Goal: Task Accomplishment & Management: Manage account settings

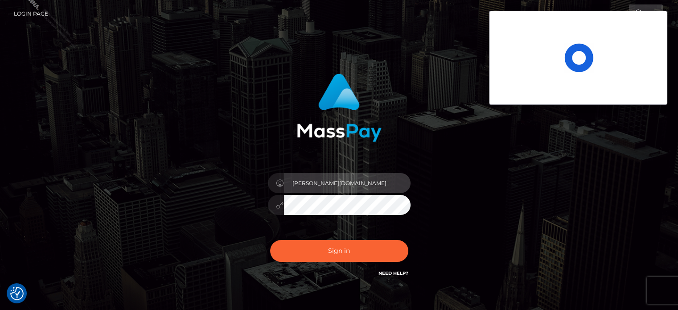
click at [334, 180] on input "marianne.ML" at bounding box center [347, 183] width 127 height 20
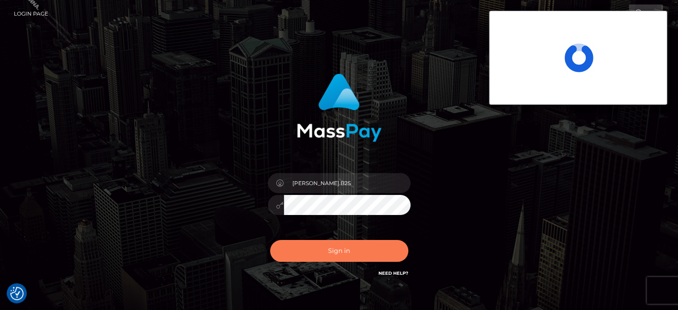
type input "marianne.B2S"
click at [342, 256] on button "Sign in" at bounding box center [339, 251] width 138 height 22
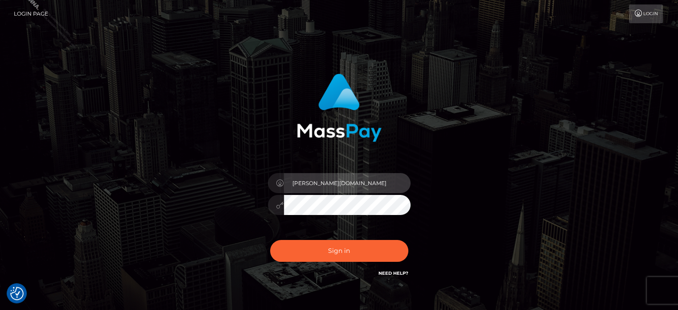
click at [339, 179] on input "[PERSON_NAME][DOMAIN_NAME]" at bounding box center [347, 183] width 127 height 20
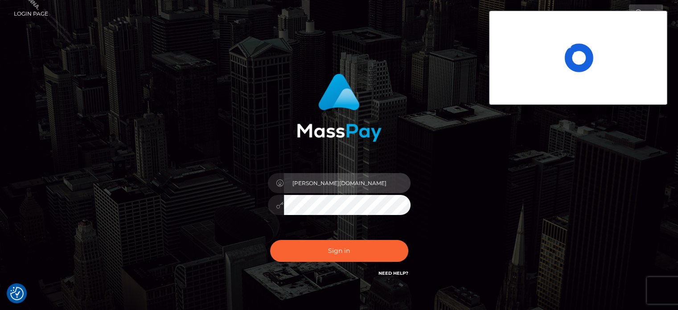
click at [366, 180] on input "marianne.ML" at bounding box center [347, 183] width 127 height 20
type input "marianne.B2S"
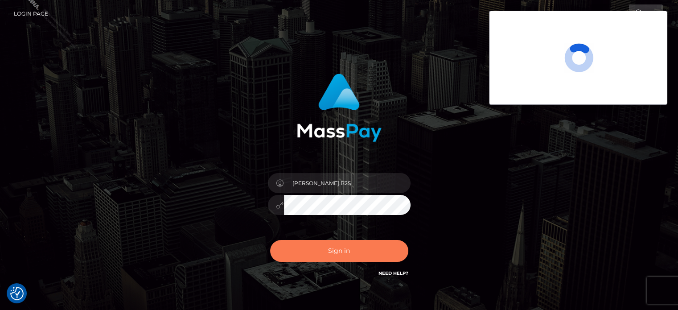
click at [321, 253] on button "Sign in" at bounding box center [339, 251] width 138 height 22
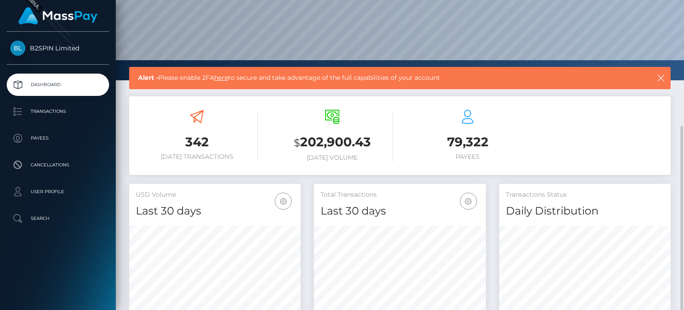
scroll to position [134, 0]
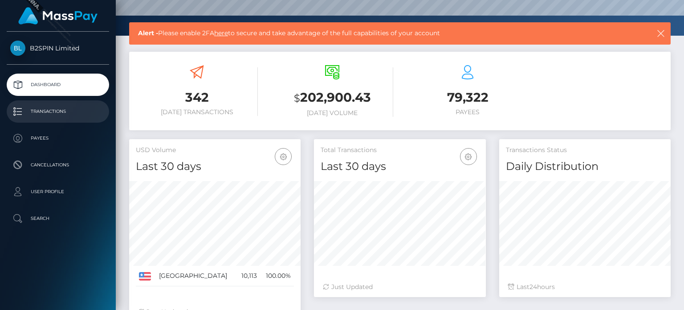
click at [65, 102] on link "Transactions" at bounding box center [58, 111] width 102 height 22
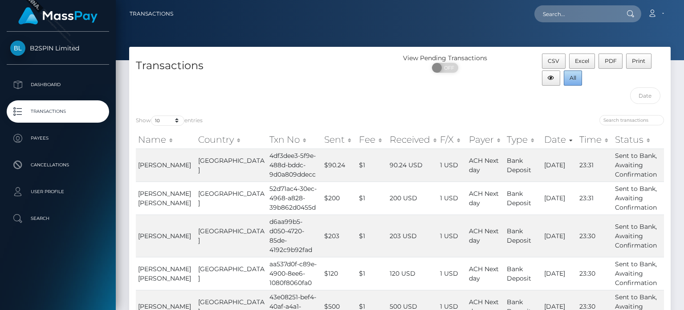
click at [572, 73] on button "All" at bounding box center [573, 77] width 19 height 15
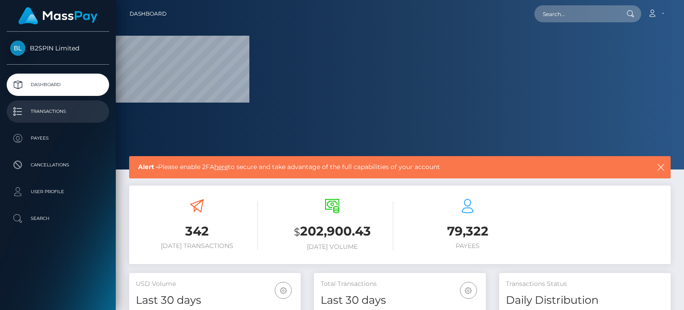
click at [58, 111] on p "Transactions" at bounding box center [57, 111] width 95 height 13
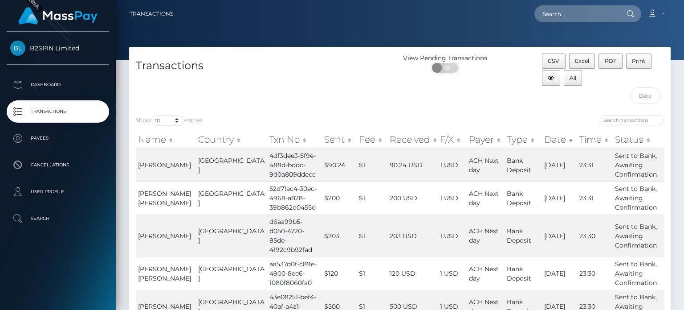
click at [373, 88] on div "Transactions" at bounding box center [264, 80] width 271 height 55
click at [642, 88] on input "text" at bounding box center [645, 95] width 31 height 16
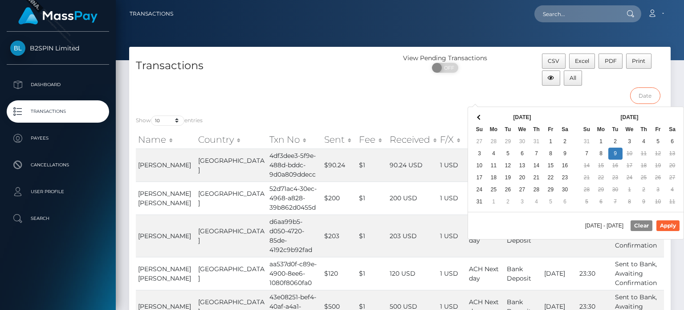
click at [642, 93] on input "text" at bounding box center [645, 95] width 31 height 16
click at [569, 80] on button "All" at bounding box center [573, 77] width 19 height 15
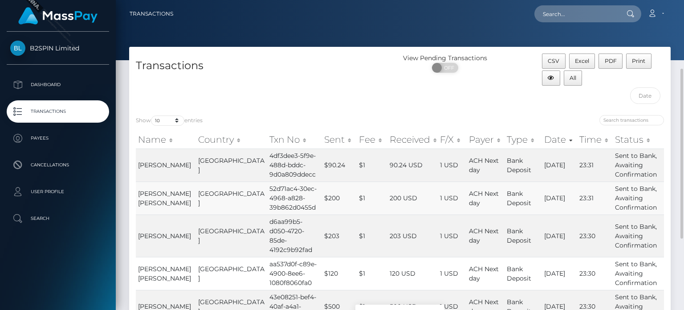
scroll to position [89, 0]
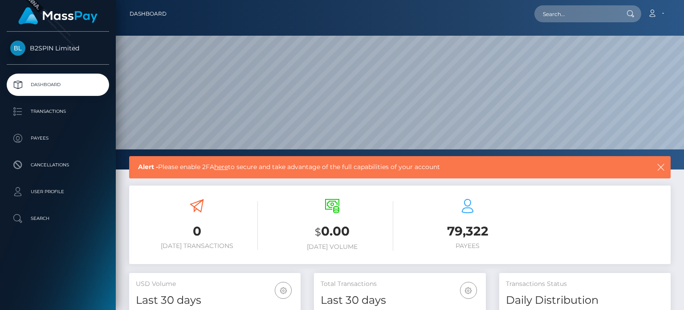
scroll to position [158, 171]
click at [55, 107] on p "Transactions" at bounding box center [57, 111] width 95 height 13
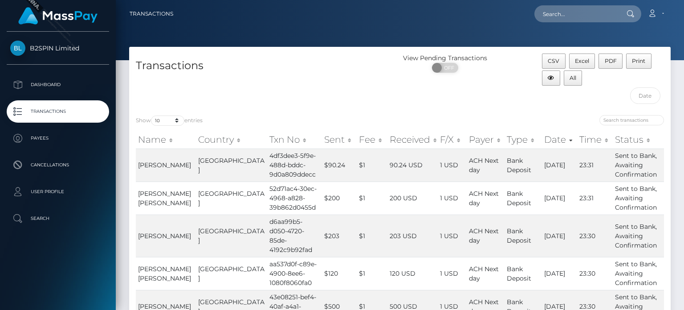
click at [437, 106] on div "View Pending Transactions ON OFF" at bounding box center [467, 80] width 135 height 55
click at [300, 100] on div "Transactions" at bounding box center [264, 80] width 271 height 55
click at [650, 90] on input "text" at bounding box center [645, 95] width 31 height 16
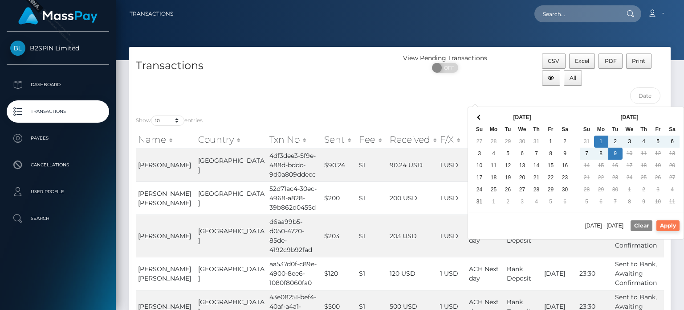
click at [659, 225] on button "Apply" at bounding box center [668, 225] width 23 height 11
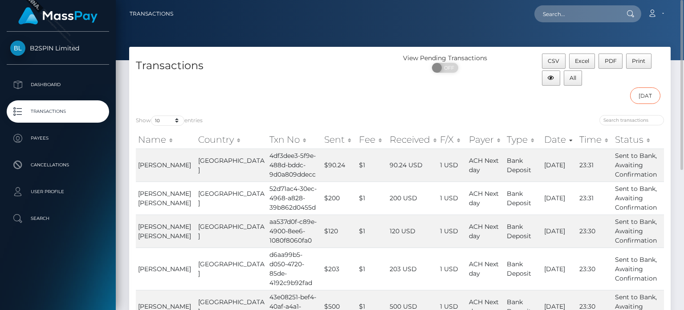
click at [642, 94] on input "09/01/2025 - 09/09/2025" at bounding box center [645, 95] width 31 height 16
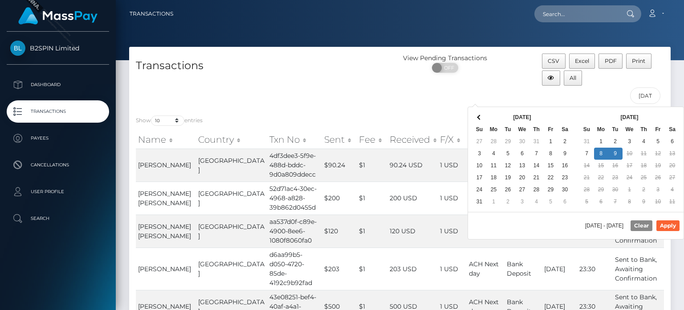
click at [673, 233] on div "09/08/2025 - 09/09/2025 Clear Apply" at bounding box center [576, 225] width 216 height 27
click at [673, 221] on button "Apply" at bounding box center [668, 225] width 23 height 11
type input "09/08/2025 - 09/09/2025"
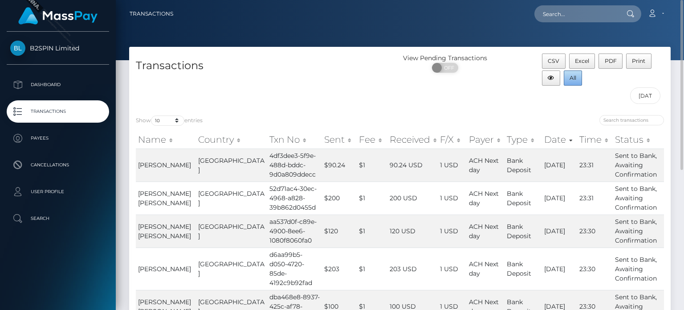
click at [571, 70] on button "All" at bounding box center [573, 77] width 19 height 15
click at [493, 103] on div "View Pending Transactions ON OFF" at bounding box center [467, 80] width 135 height 55
click at [647, 99] on input "09/08/2025 - 09/09/2025" at bounding box center [645, 95] width 31 height 16
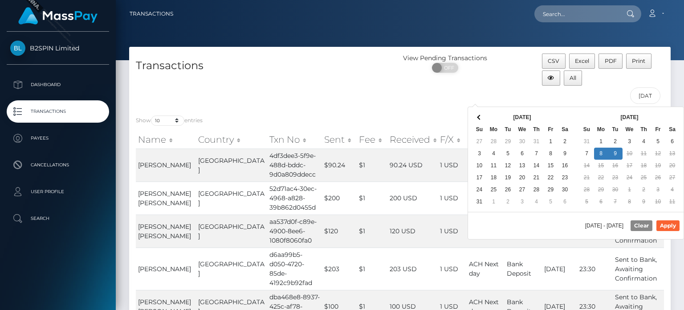
click at [79, 108] on p "Transactions" at bounding box center [57, 111] width 95 height 13
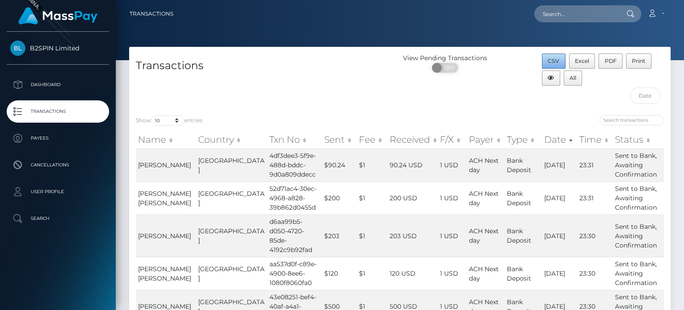
click at [561, 57] on button "CSV" at bounding box center [554, 60] width 24 height 15
click at [354, 53] on div "Transactions View Pending Transactions ON OFF CSV Excel PDF Print All" at bounding box center [400, 77] width 542 height 61
click at [47, 92] on link "Dashboard" at bounding box center [58, 85] width 102 height 22
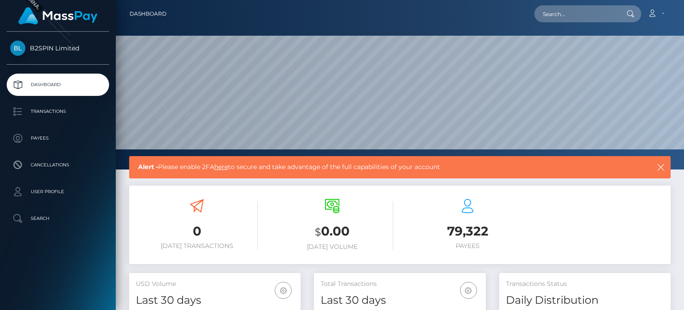
scroll to position [158, 171]
click at [663, 16] on link "Account" at bounding box center [656, 13] width 26 height 19
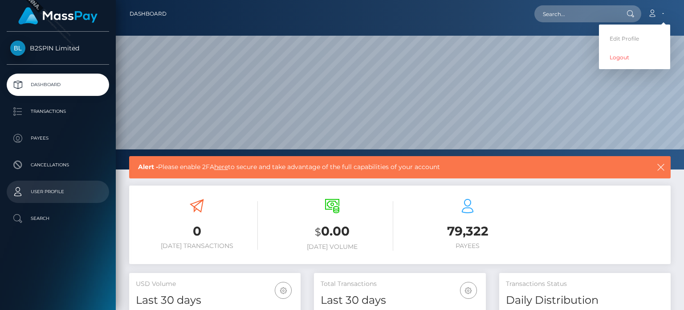
click at [57, 191] on p "User Profile" at bounding box center [57, 191] width 95 height 13
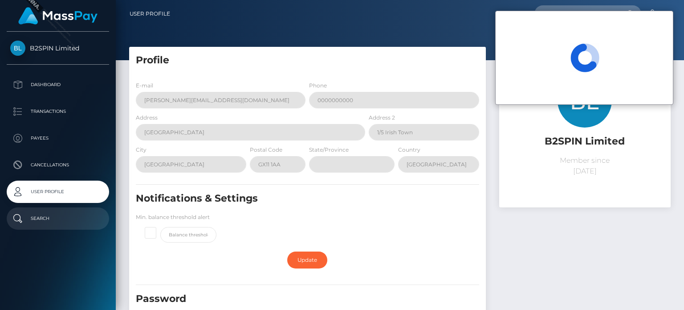
click at [44, 207] on link "Search" at bounding box center [58, 218] width 102 height 22
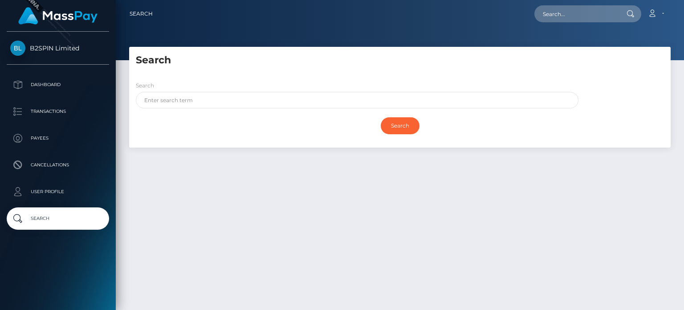
click at [259, 111] on div "Search" at bounding box center [354, 97] width 451 height 32
click at [259, 110] on div "Search" at bounding box center [354, 97] width 451 height 32
click at [262, 102] on input "text" at bounding box center [357, 100] width 443 height 16
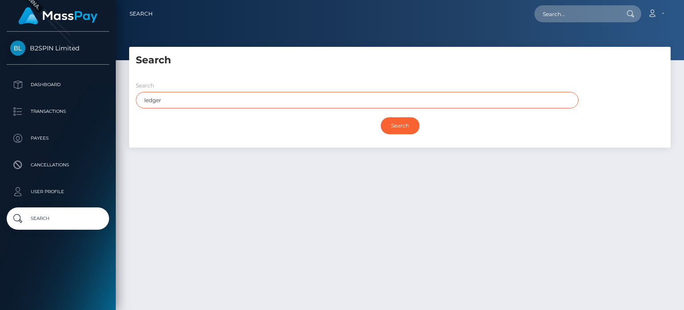
type input "ledger"
click at [377, 121] on div "Search" at bounding box center [400, 126] width 528 height 26
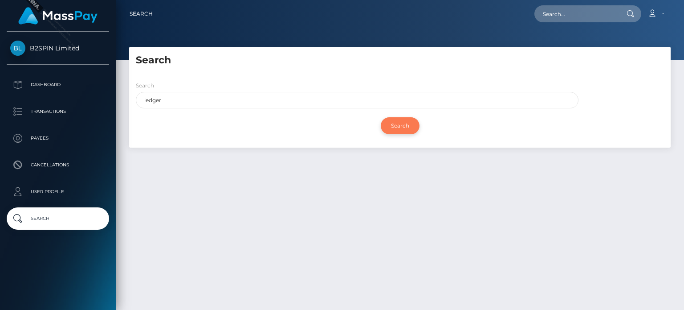
click at [383, 123] on input "Search" at bounding box center [400, 125] width 39 height 17
click at [410, 121] on input "Search" at bounding box center [400, 125] width 39 height 17
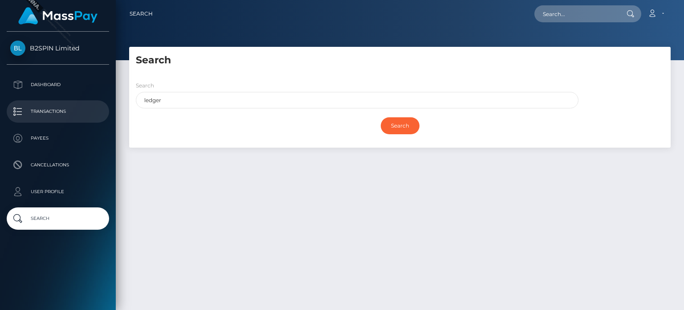
click at [55, 109] on p "Transactions" at bounding box center [57, 111] width 95 height 13
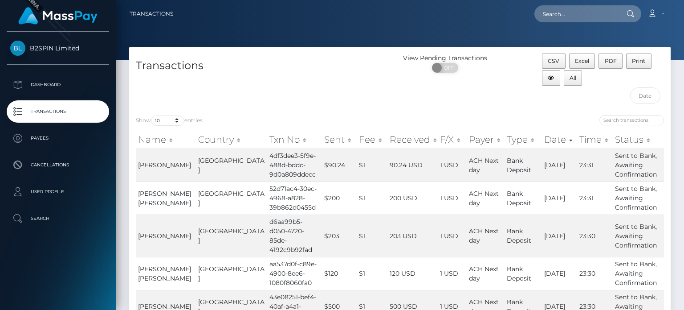
click at [221, 63] on h4 "Transactions" at bounding box center [265, 66] width 258 height 16
click at [61, 49] on span "B2SPIN Limited" at bounding box center [58, 48] width 102 height 8
click at [310, 76] on div "Transactions" at bounding box center [264, 80] width 271 height 55
click at [281, 67] on h4 "Transactions" at bounding box center [265, 66] width 258 height 16
click at [323, 98] on div "Transactions" at bounding box center [264, 80] width 271 height 55
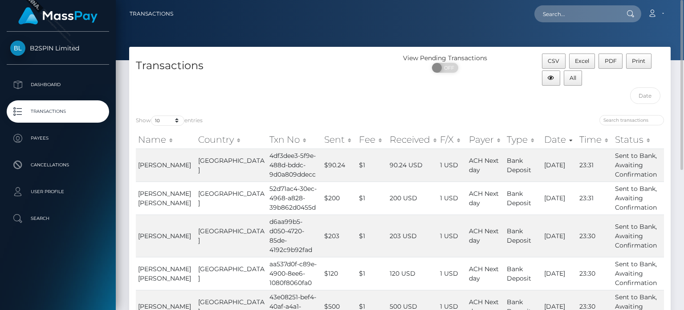
click at [342, 65] on h4 "Transactions" at bounding box center [265, 66] width 258 height 16
click at [274, 52] on div "Transactions View Pending Transactions ON OFF CSV Excel PDF Print All" at bounding box center [400, 77] width 542 height 61
click at [278, 61] on h4 "Transactions" at bounding box center [265, 66] width 258 height 16
click at [355, 72] on h4 "Transactions" at bounding box center [265, 66] width 258 height 16
click at [156, 9] on link "Transactions" at bounding box center [152, 13] width 44 height 19
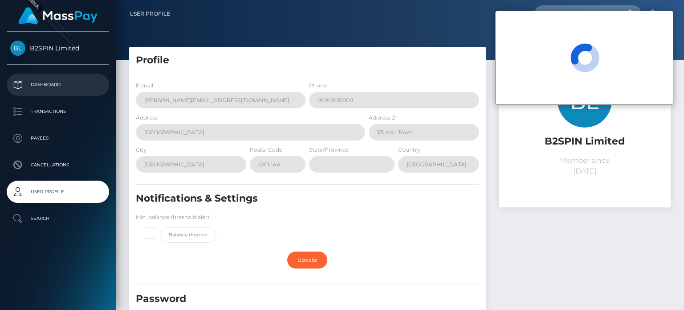
click at [20, 82] on p "Dashboard" at bounding box center [57, 84] width 95 height 13
click at [56, 90] on p "Dashboard" at bounding box center [57, 84] width 95 height 13
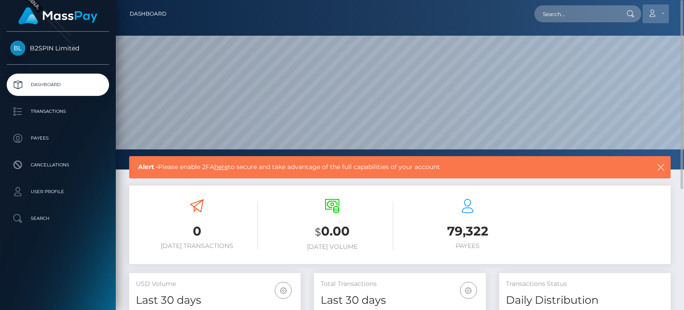
click at [658, 22] on link "Account" at bounding box center [656, 13] width 26 height 19
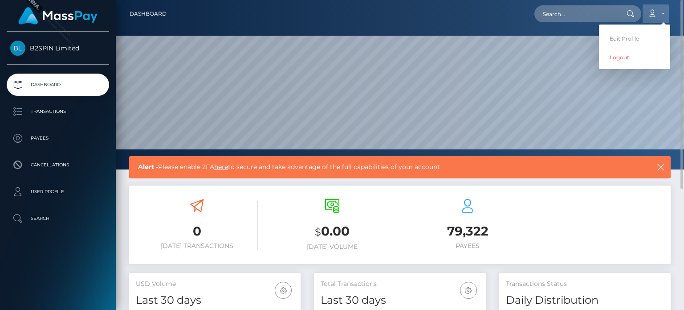
click at [658, 22] on link "Account" at bounding box center [656, 13] width 26 height 19
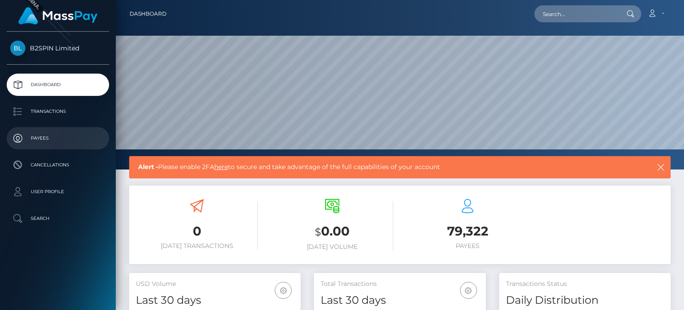
click at [43, 147] on link "Payees" at bounding box center [58, 138] width 102 height 22
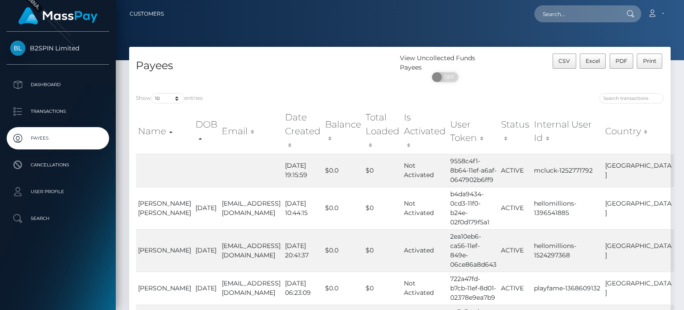
click at [64, 53] on link "B2SPIN Limited" at bounding box center [58, 48] width 116 height 15
click at [65, 89] on p "Dashboard" at bounding box center [57, 84] width 95 height 13
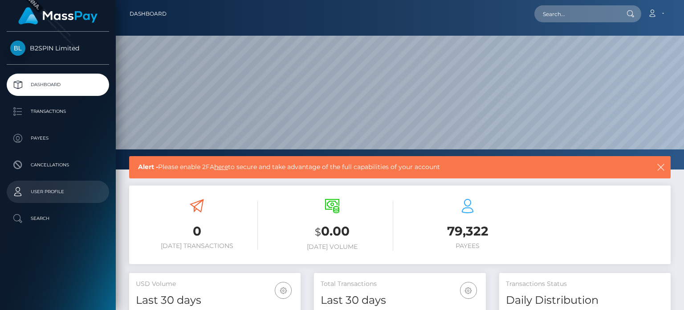
click at [35, 201] on link "User Profile" at bounding box center [58, 191] width 102 height 22
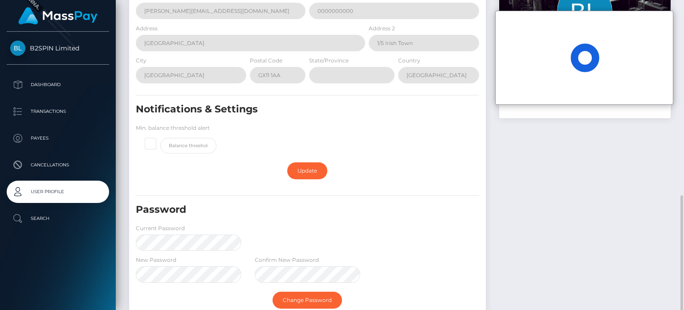
scroll to position [210, 0]
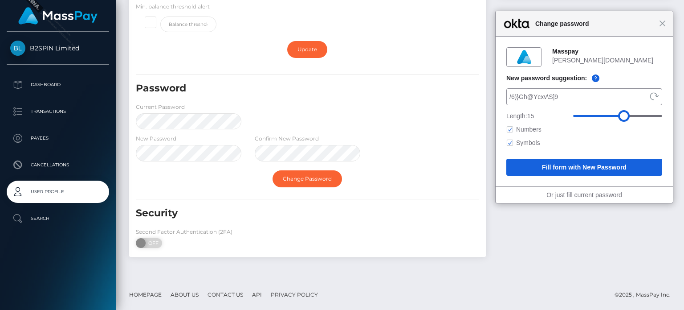
click at [590, 96] on span "/6)}Gh@Ycxv\S]9" at bounding box center [579, 96] width 138 height 11
click at [533, 98] on span "/6)}Gh@Ycxv\S]9" at bounding box center [579, 96] width 138 height 11
click at [515, 99] on span "/6)}Gh@Ycxv\S]9" at bounding box center [579, 96] width 138 height 11
click at [551, 95] on span "/6)}Gh@Ycxv\S]9" at bounding box center [579, 96] width 138 height 11
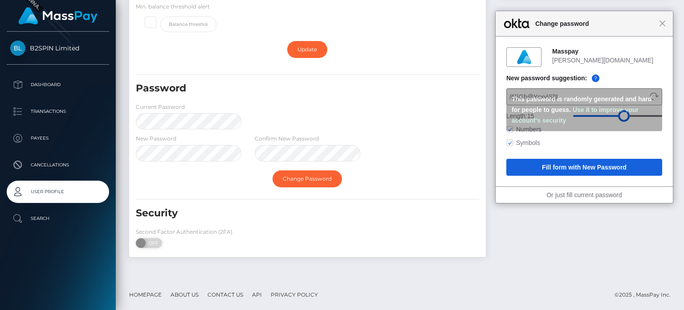
click at [592, 77] on span "Suggestion" at bounding box center [596, 78] width 8 height 8
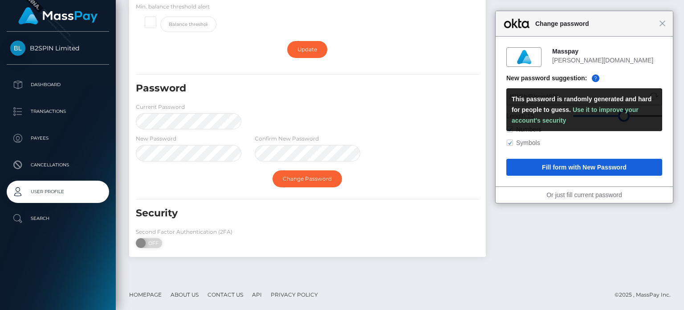
click at [603, 73] on div "New password suggestion: Suggestion" at bounding box center [585, 77] width 156 height 11
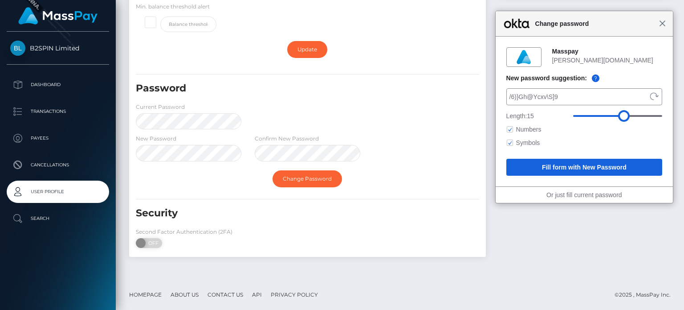
click at [665, 25] on span "Close" at bounding box center [662, 23] width 7 height 7
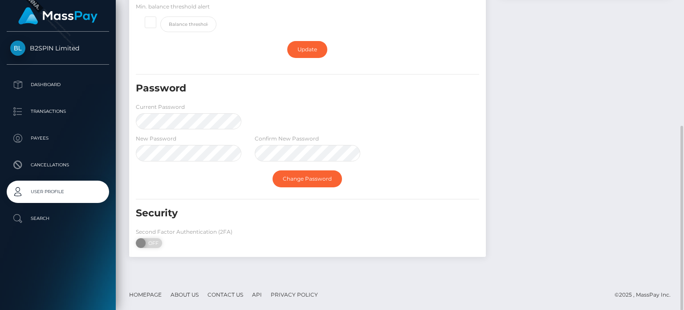
click at [328, 124] on div "Password Current Password" at bounding box center [307, 108] width 357 height 52
click at [270, 121] on div "Password Current Password" at bounding box center [307, 108] width 357 height 52
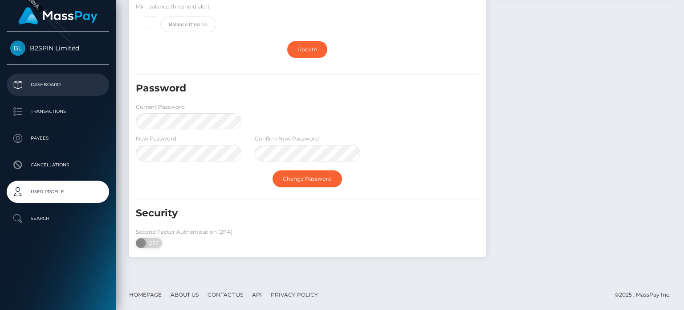
click at [53, 84] on p "Dashboard" at bounding box center [57, 84] width 95 height 13
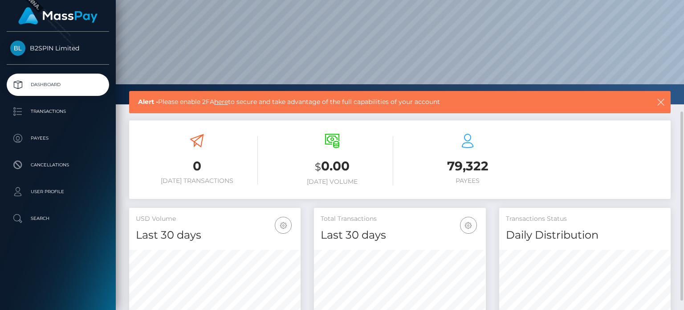
scroll to position [110, 0]
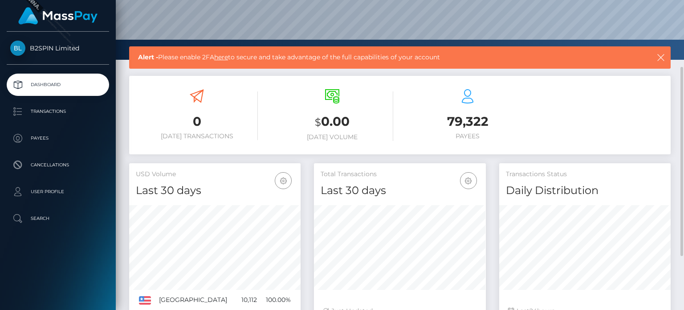
click at [339, 85] on div "$ 0.00 Today Volume" at bounding box center [332, 115] width 122 height 67
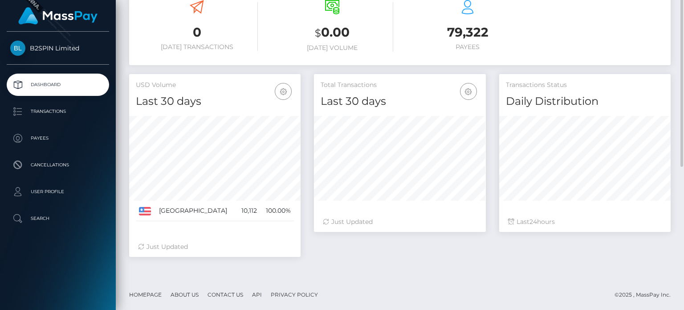
scroll to position [65, 0]
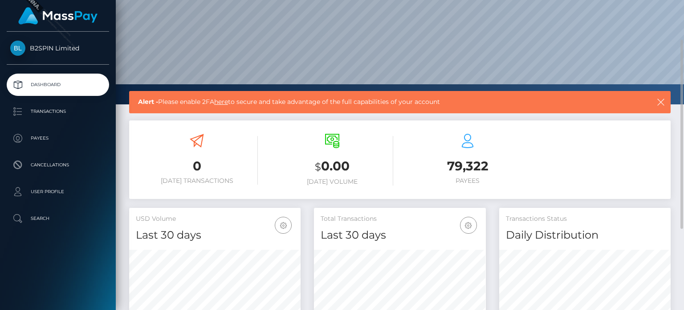
click at [226, 101] on link "here" at bounding box center [221, 102] width 14 height 8
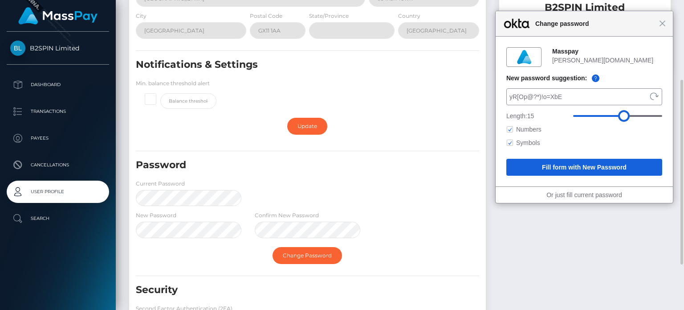
scroll to position [178, 0]
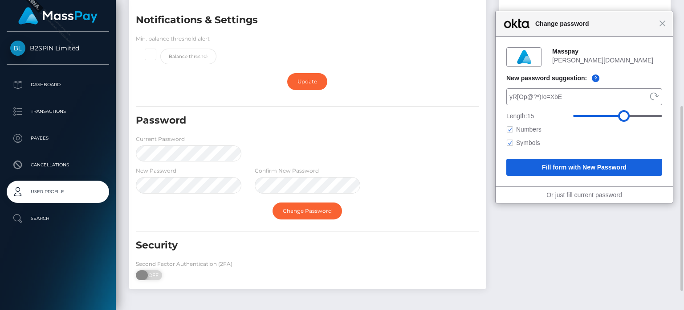
click at [157, 271] on span "OFF" at bounding box center [152, 275] width 22 height 10
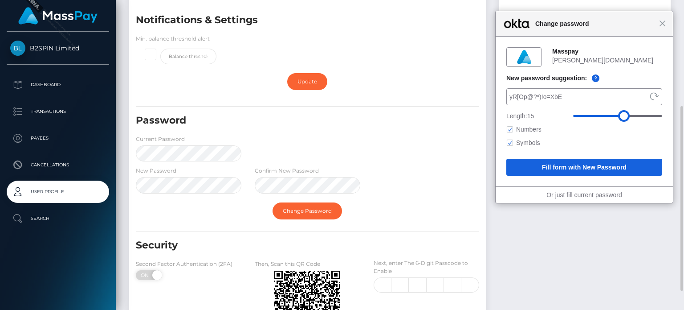
checkbox input "true"
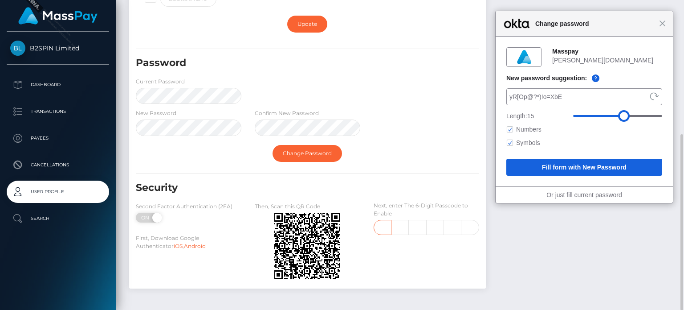
click at [385, 225] on input "text" at bounding box center [383, 227] width 18 height 15
type input "7"
type input "0"
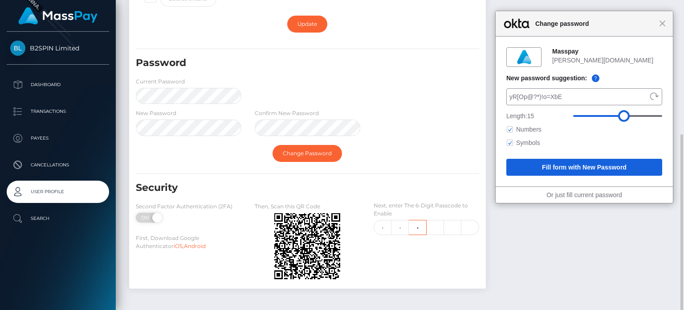
type input "4"
type input "5"
type input "7"
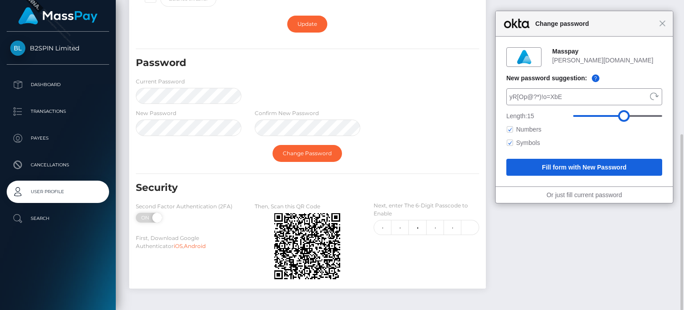
click at [462, 246] on div "Next, enter The 6-Digit Passcode to Enable 7 0 4 5 7 70457" at bounding box center [426, 242] width 119 height 82
click at [471, 227] on input "text" at bounding box center [470, 227] width 17 height 15
type input "1"
type input "7"
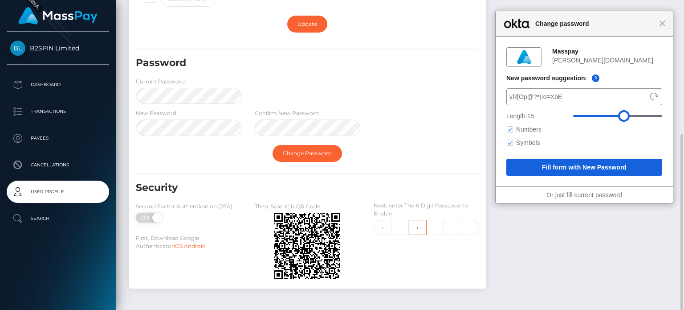
scroll to position [0, 0]
type input "1"
type input "5"
type input "9"
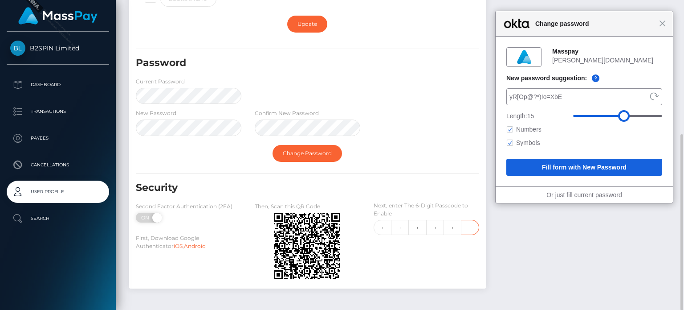
type input "0"
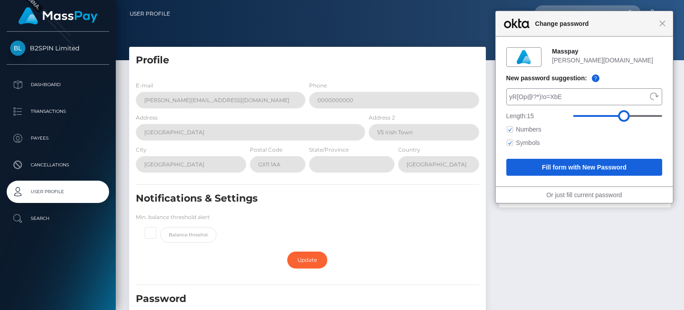
click at [668, 20] on div "Close Change password" at bounding box center [584, 23] width 177 height 25
click at [663, 24] on span "Close" at bounding box center [662, 23] width 7 height 7
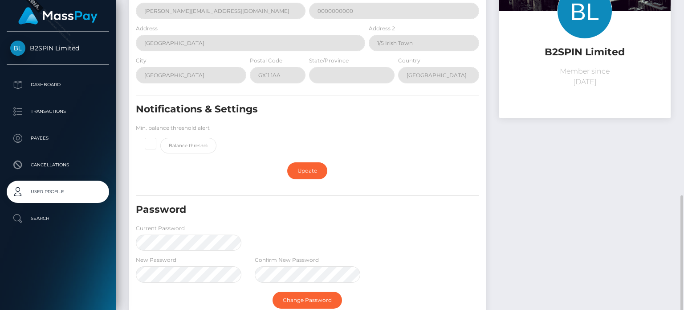
scroll to position [210, 0]
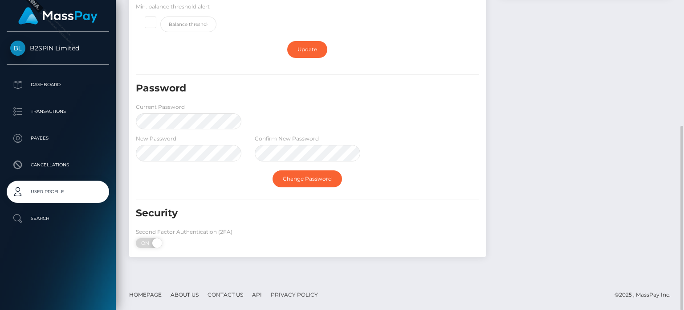
click at [317, 119] on div "Password Current Password" at bounding box center [307, 108] width 357 height 52
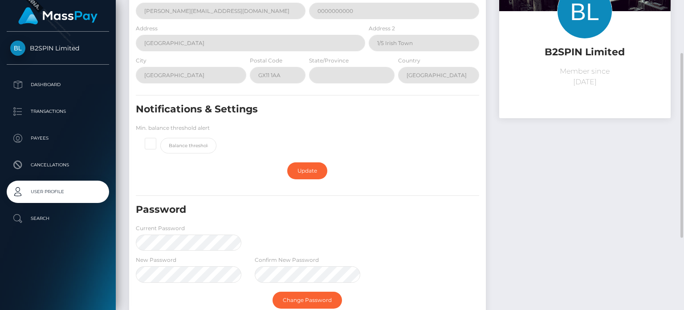
scroll to position [178, 0]
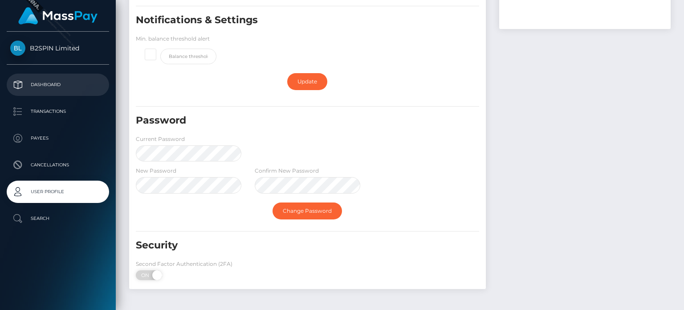
click at [59, 89] on p "Dashboard" at bounding box center [57, 84] width 95 height 13
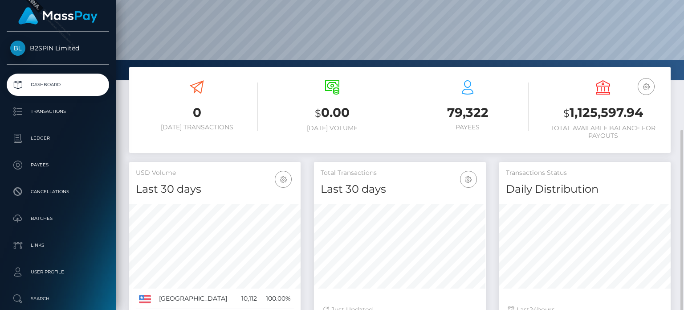
scroll to position [177, 0]
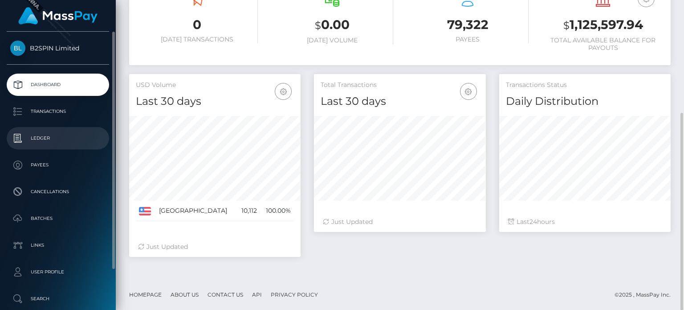
click at [61, 140] on p "Ledger" at bounding box center [57, 137] width 95 height 13
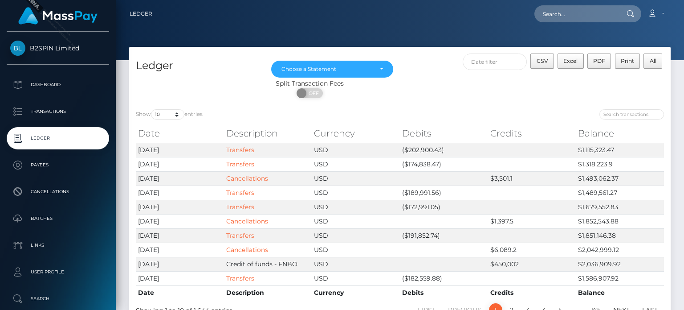
click at [401, 78] on div "CSV Excel PDF Print All" at bounding box center [535, 65] width 271 height 25
click at [540, 64] on span "CSV" at bounding box center [543, 60] width 12 height 7
click at [498, 93] on div "Split Transaction Fees ON OFF" at bounding box center [400, 91] width 542 height 24
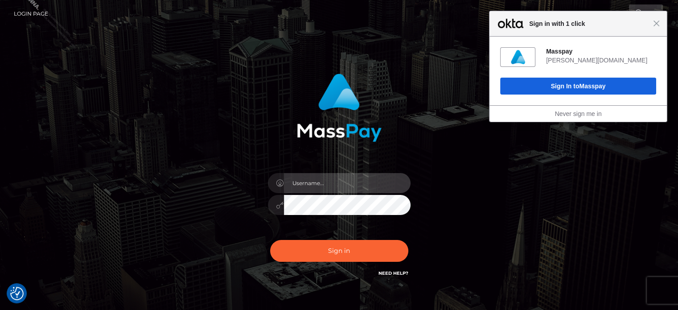
type input "[PERSON_NAME].B2S"
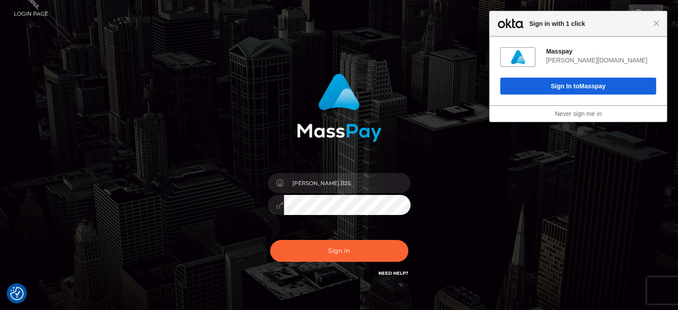
drag, startPoint x: 566, startPoint y: 30, endPoint x: 545, endPoint y: 21, distance: 22.6
click at [566, 30] on div "Close Sign in with 1 click" at bounding box center [577, 23] width 177 height 25
click at [459, 83] on div "[PERSON_NAME].B2S" at bounding box center [338, 180] width 247 height 227
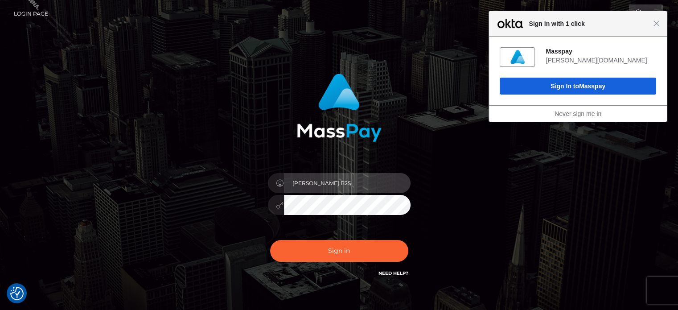
click at [344, 183] on input "[PERSON_NAME].B2S" at bounding box center [347, 183] width 127 height 20
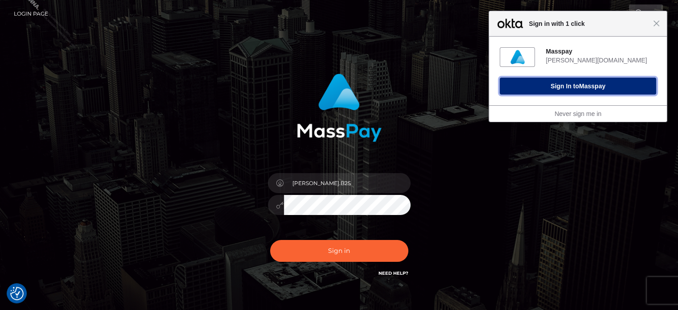
click at [537, 79] on button "Sign In to Masspay" at bounding box center [577, 86] width 156 height 17
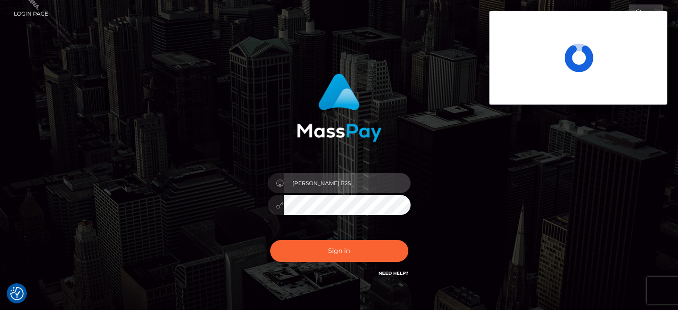
click at [360, 185] on input "[PERSON_NAME].B2S" at bounding box center [347, 183] width 127 height 20
type input "[PERSON_NAME][DOMAIN_NAME]"
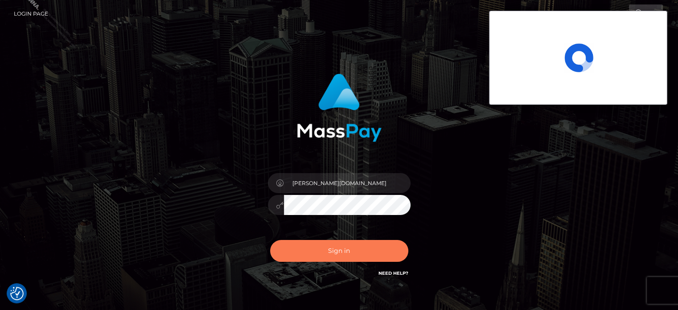
click at [356, 249] on button "Sign in" at bounding box center [339, 251] width 138 height 22
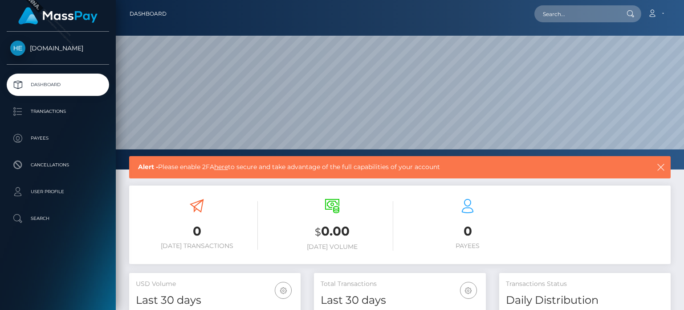
scroll to position [158, 171]
click at [653, 12] on icon at bounding box center [652, 13] width 9 height 7
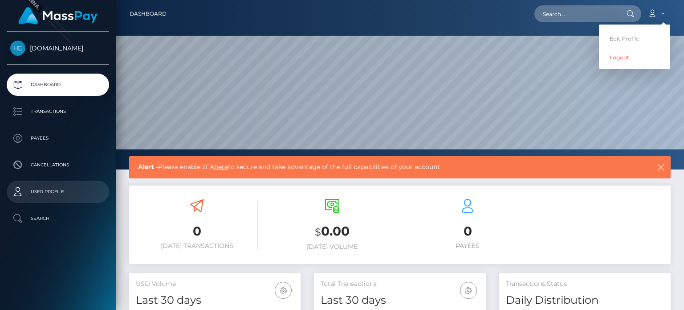
click at [57, 185] on p "User Profile" at bounding box center [57, 191] width 95 height 13
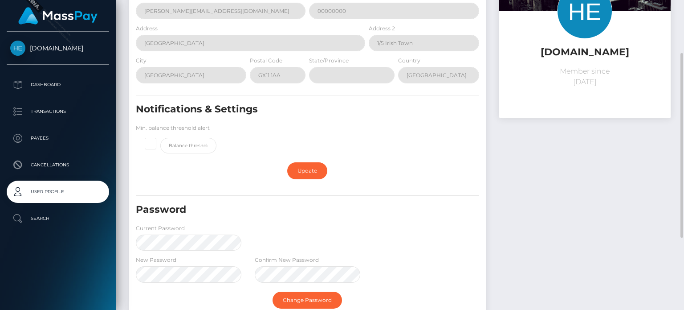
scroll to position [210, 0]
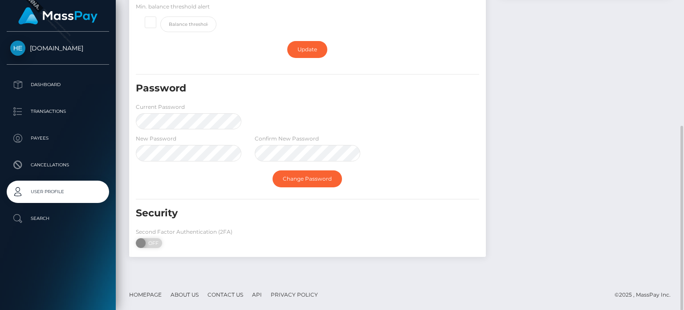
click at [135, 240] on div "Second Factor Authentication (2FA) ON OFF" at bounding box center [188, 239] width 119 height 25
click at [149, 242] on span "OFF" at bounding box center [152, 243] width 22 height 10
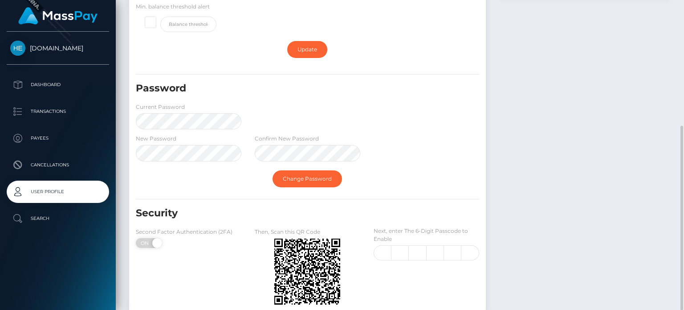
checkbox input "true"
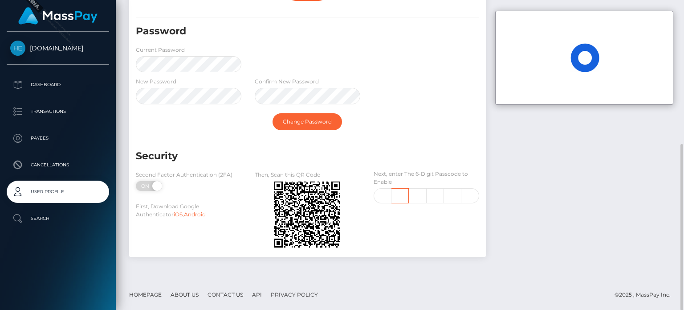
click at [397, 194] on input "text" at bounding box center [400, 195] width 17 height 15
click at [386, 196] on input "text" at bounding box center [383, 195] width 18 height 15
type input "2"
type input "6"
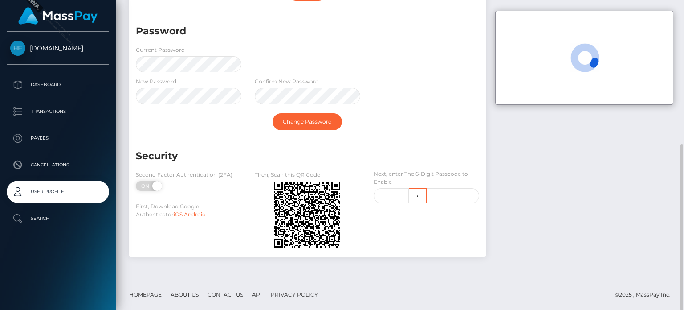
type input "7"
type input "2"
type input "4"
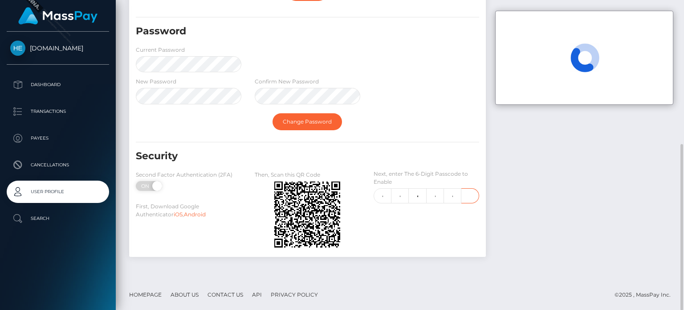
type input "4"
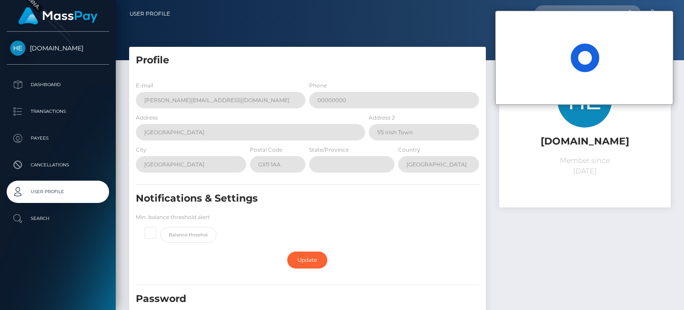
drag, startPoint x: 624, startPoint y: 24, endPoint x: 618, endPoint y: 49, distance: 26.0
click at [618, 49] on div "Loading" at bounding box center [584, 57] width 177 height 93
click at [549, 24] on div "Loading" at bounding box center [584, 57] width 177 height 93
click at [468, 14] on div "Loading... Loading... Account Edit Profile Logout" at bounding box center [423, 13] width 493 height 19
click at [659, 11] on div "Loading Loading" at bounding box center [584, 58] width 178 height 94
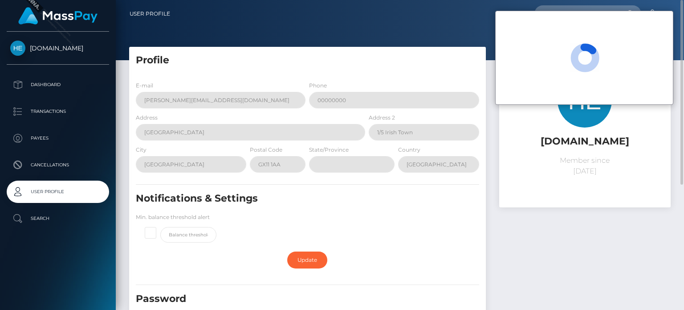
click at [683, 13] on nav "User Profile Loading... Loading... Account Logout" at bounding box center [400, 14] width 569 height 28
click at [621, 51] on div "Loading" at bounding box center [584, 57] width 177 height 93
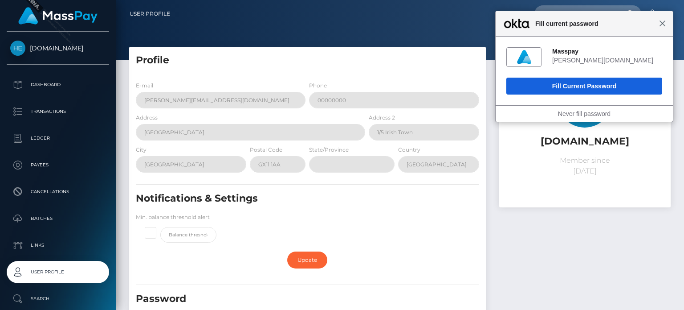
click at [662, 21] on span "Close" at bounding box center [662, 23] width 7 height 7
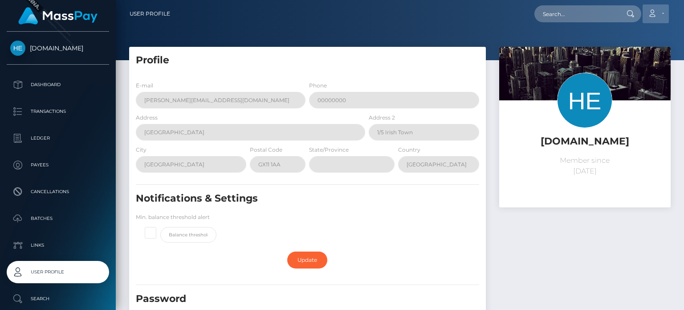
click at [656, 14] on icon at bounding box center [652, 13] width 9 height 7
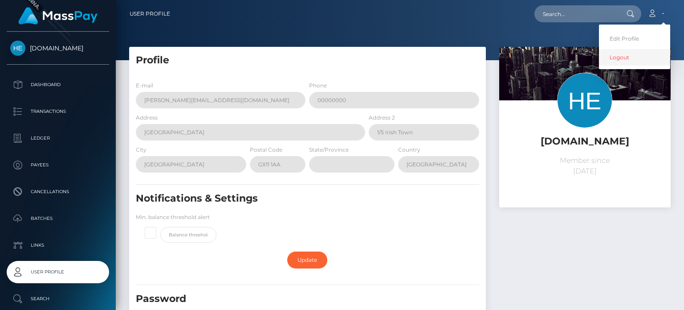
click at [632, 58] on link "Logout" at bounding box center [634, 57] width 71 height 16
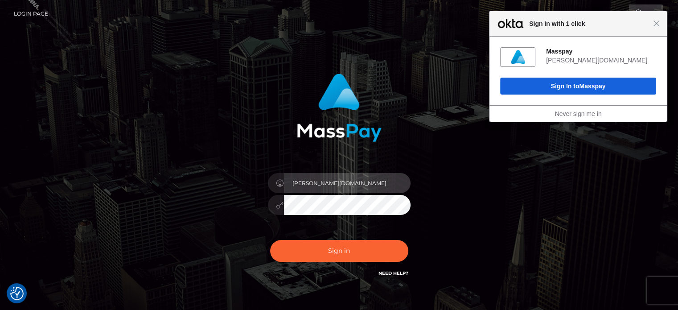
click at [366, 187] on input "[PERSON_NAME][DOMAIN_NAME]" at bounding box center [347, 183] width 127 height 20
type input "[PERSON_NAME][DOMAIN_NAME]"
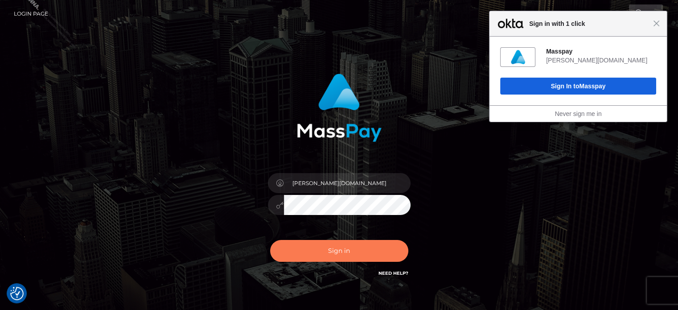
click at [336, 258] on button "Sign in" at bounding box center [339, 251] width 138 height 22
click at [665, 24] on div "Close Sign in with 1 click" at bounding box center [577, 23] width 177 height 25
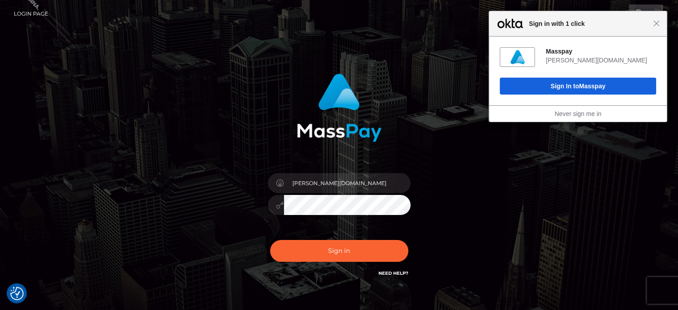
click at [659, 28] on div "Close Sign in with 1 click" at bounding box center [577, 23] width 177 height 25
click at [657, 23] on span "Close" at bounding box center [656, 23] width 7 height 7
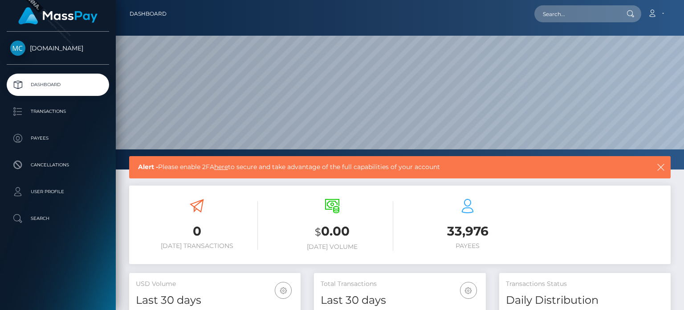
scroll to position [158, 171]
click at [69, 207] on li "Search" at bounding box center [58, 218] width 116 height 22
click at [74, 187] on p "User Profile" at bounding box center [57, 191] width 95 height 13
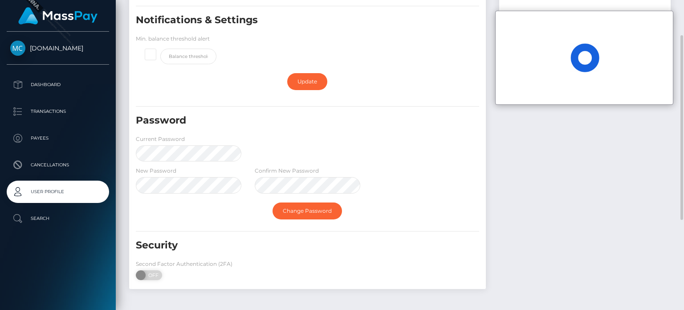
scroll to position [210, 0]
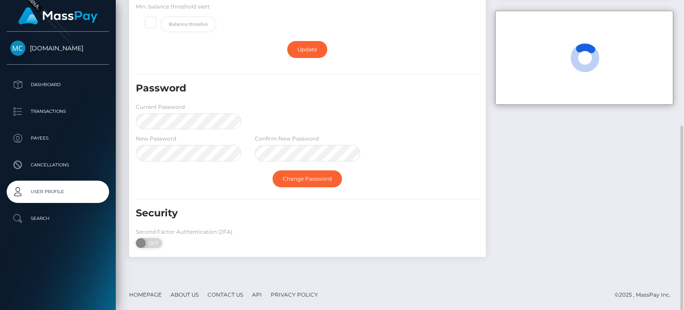
click at [131, 241] on div "Second Factor Authentication (2FA) ON OFF" at bounding box center [188, 239] width 119 height 25
click at [142, 242] on span at bounding box center [142, 243] width 12 height 10
click at [143, 245] on span at bounding box center [142, 243] width 12 height 10
click at [145, 244] on span at bounding box center [142, 243] width 12 height 10
click at [151, 245] on span "OFF" at bounding box center [152, 243] width 22 height 10
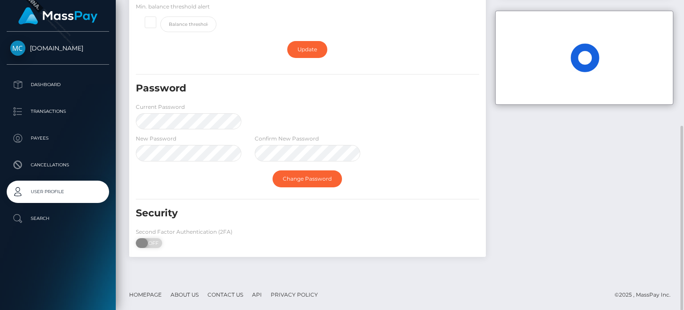
checkbox input "true"
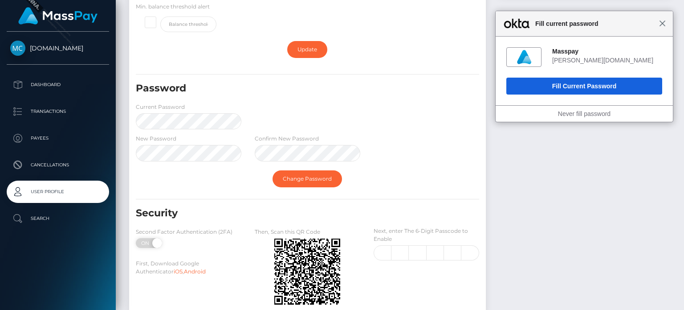
click at [665, 21] on span "Close" at bounding box center [662, 23] width 7 height 7
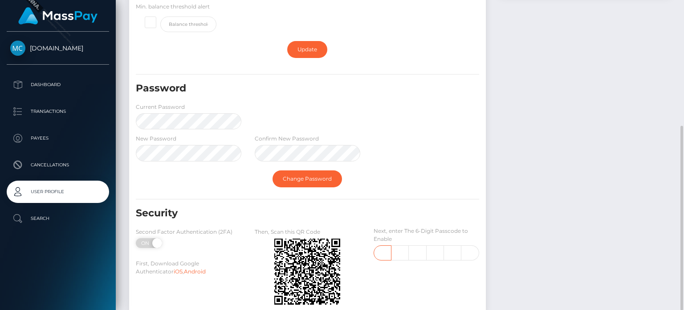
click at [381, 255] on input "text" at bounding box center [383, 252] width 18 height 15
type input "2"
type input "7"
type input "0"
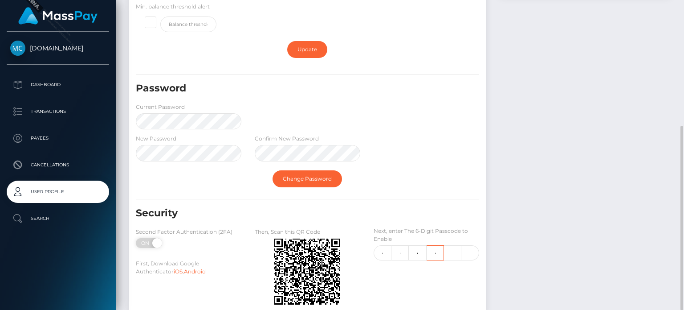
scroll to position [0, 0]
type input "3"
type input "2"
type input "5"
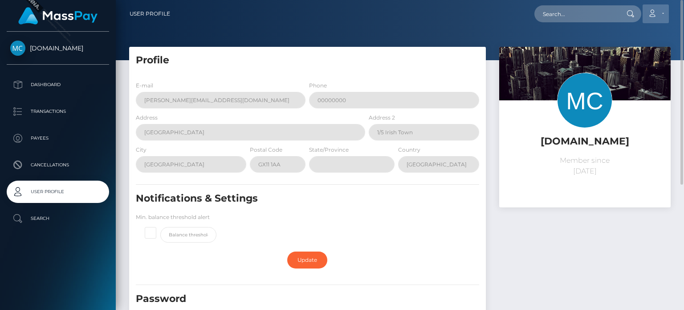
click at [651, 14] on icon at bounding box center [652, 13] width 9 height 7
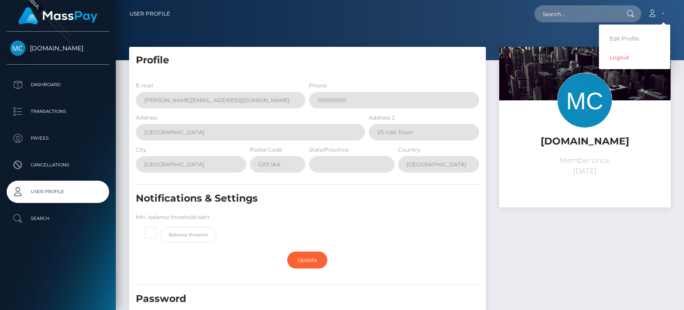
click at [65, 96] on ul "Dashboard Transactions Payees Cancellations User Profile Search" at bounding box center [58, 152] width 116 height 156
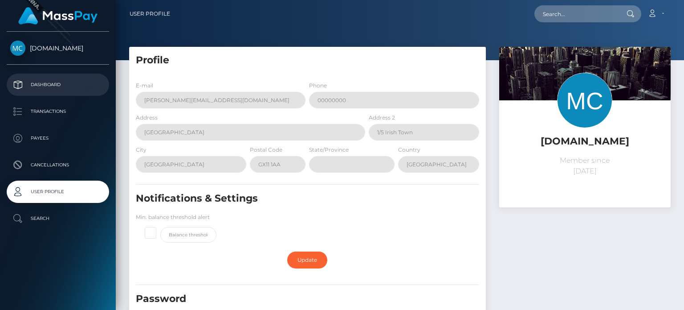
click at [64, 86] on p "Dashboard" at bounding box center [57, 84] width 95 height 13
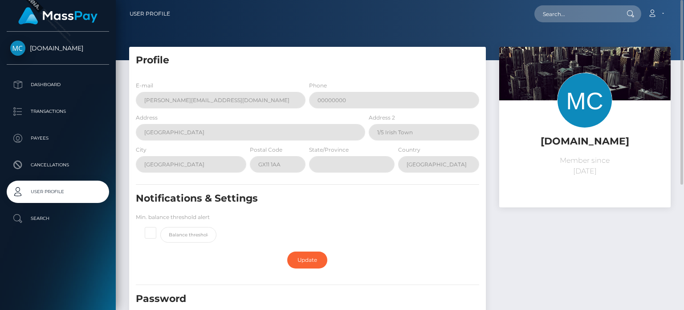
click at [397, 17] on div "Loading... Loading... Account Edit Profile Logout" at bounding box center [423, 13] width 493 height 19
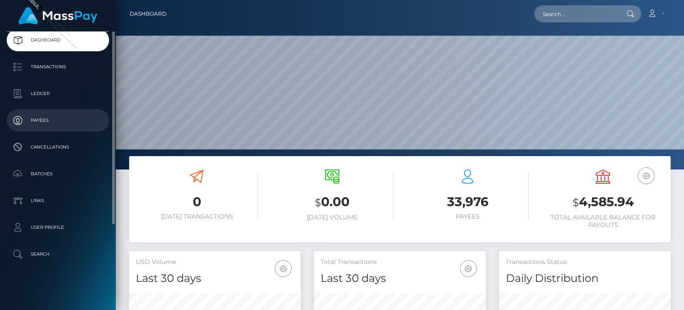
scroll to position [46, 0]
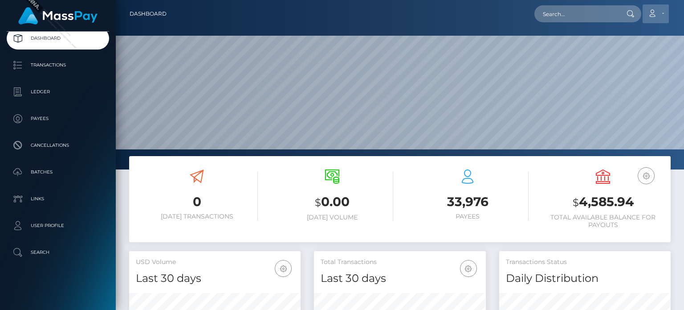
click at [654, 7] on link "Account" at bounding box center [656, 13] width 26 height 19
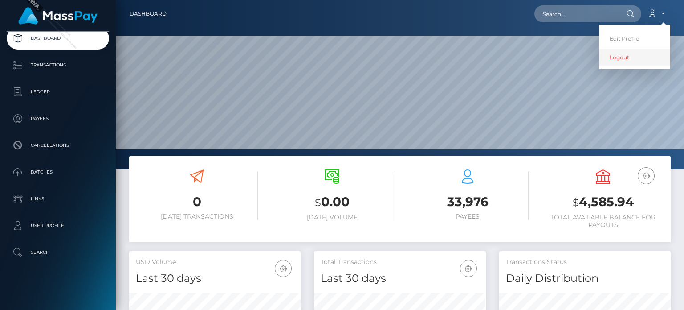
click at [625, 51] on link "Logout" at bounding box center [634, 57] width 71 height 16
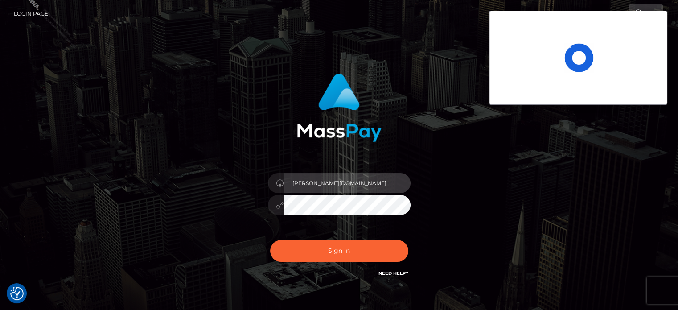
click at [344, 186] on input "[PERSON_NAME][DOMAIN_NAME]" at bounding box center [347, 183] width 127 height 20
type input "[PERSON_NAME].SF"
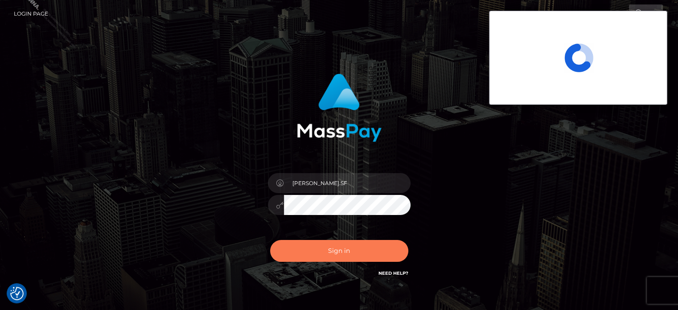
click at [337, 252] on button "Sign in" at bounding box center [339, 251] width 138 height 22
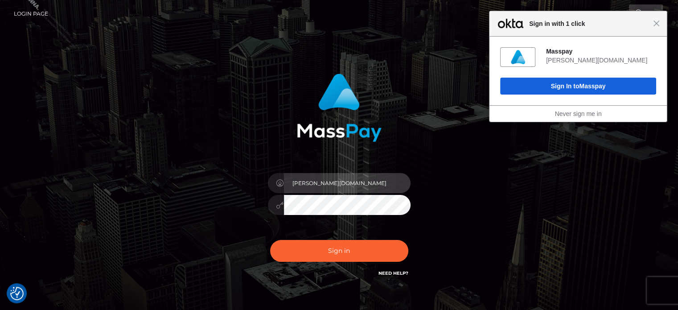
click at [351, 182] on input "marianne.ML" at bounding box center [347, 183] width 127 height 20
type input "marianne.SF"
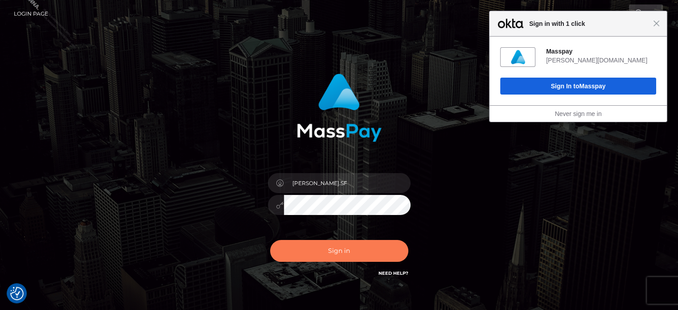
click at [326, 247] on button "Sign in" at bounding box center [339, 251] width 138 height 22
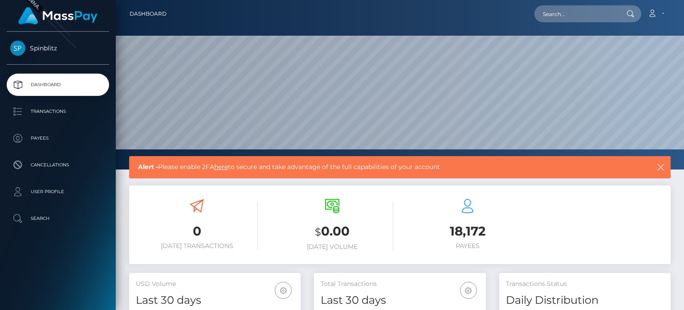
scroll to position [158, 171]
click at [71, 190] on p "User Profile" at bounding box center [57, 191] width 95 height 13
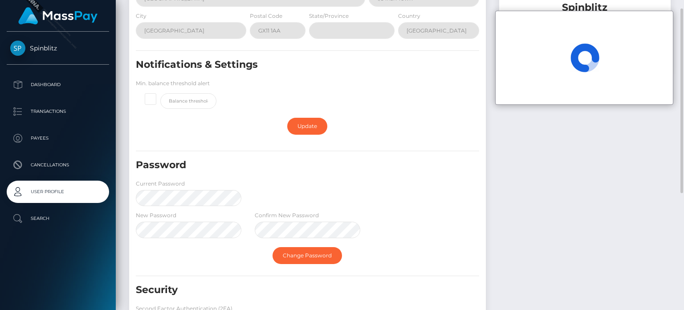
scroll to position [178, 0]
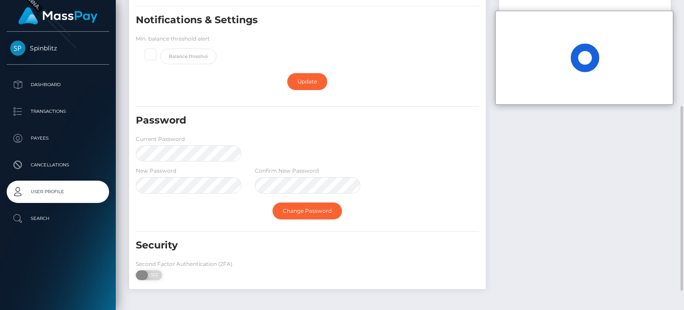
click at [148, 272] on span "OFF" at bounding box center [152, 275] width 22 height 10
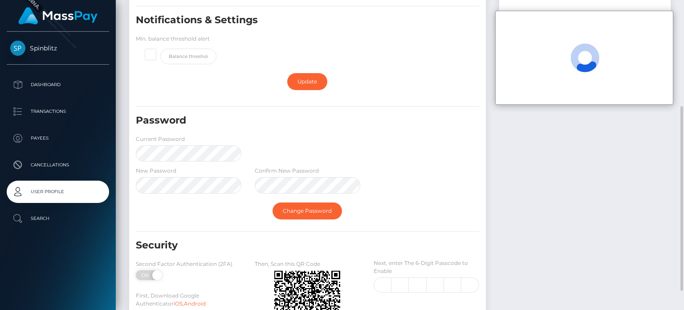
scroll to position [236, 0]
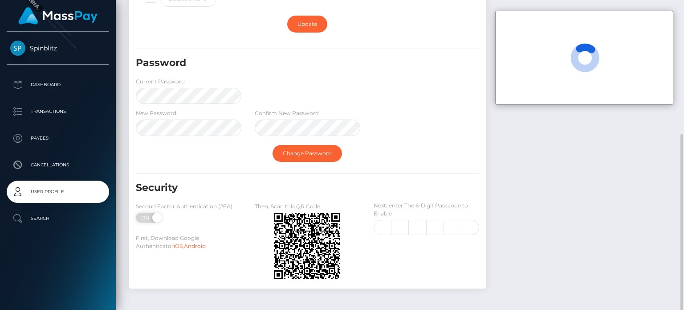
click at [393, 179] on form "E-mail marianne.sanoy@patrianna.com Phone 00000000 Address Suite 3, 2nd Floor, …" at bounding box center [308, 64] width 344 height 439
click at [417, 22] on div "Update" at bounding box center [308, 24] width 344 height 26
click at [349, 197] on div "Security" at bounding box center [277, 191] width 297 height 20
click at [433, 117] on div "New Password Confirm New Password" at bounding box center [307, 124] width 357 height 32
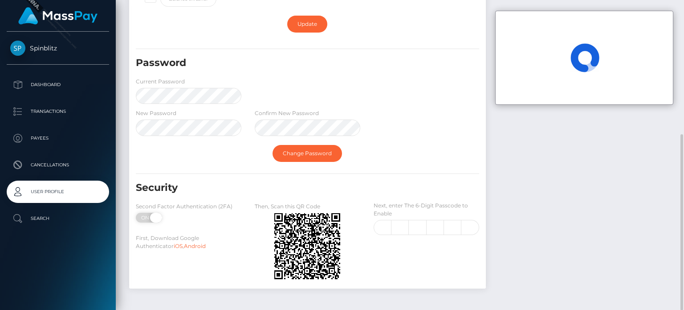
click at [157, 214] on span at bounding box center [156, 218] width 12 height 10
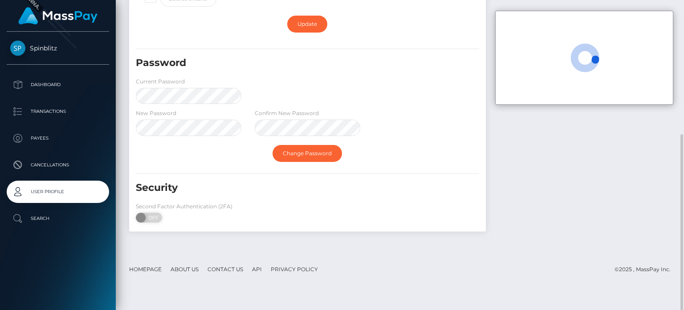
click at [151, 222] on div "Second Factor Authentication (2FA) ON OFF" at bounding box center [188, 213] width 119 height 25
click at [157, 213] on span "OFF" at bounding box center [152, 218] width 22 height 10
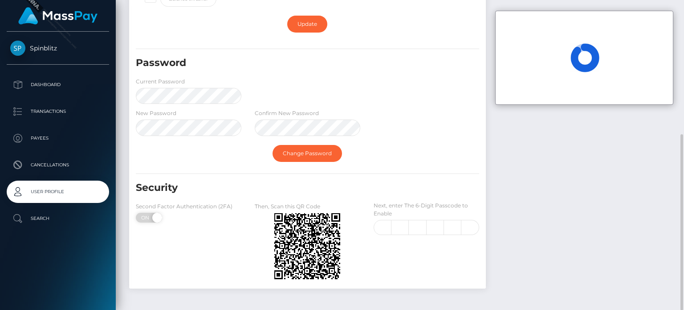
checkbox input "true"
click at [371, 88] on div "Password Current Password" at bounding box center [307, 82] width 357 height 52
click at [305, 219] on img at bounding box center [307, 246] width 67 height 67
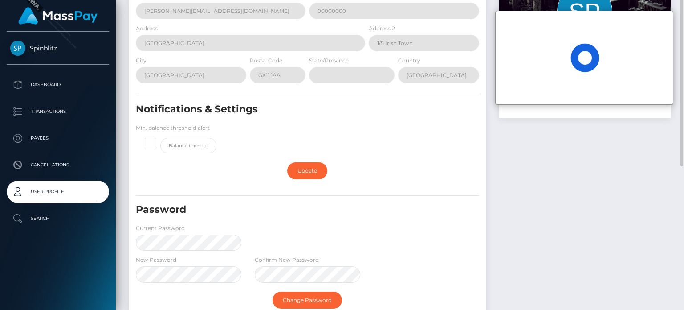
scroll to position [178, 0]
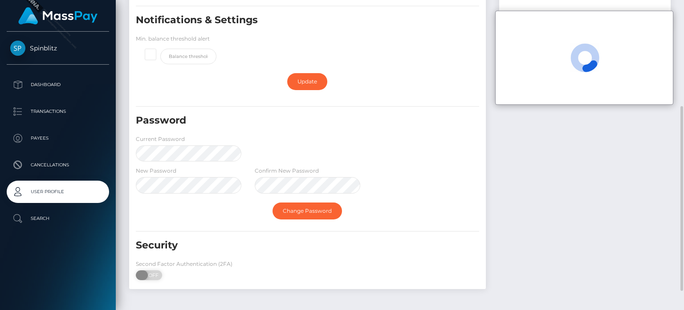
click at [160, 271] on span "OFF" at bounding box center [152, 275] width 22 height 10
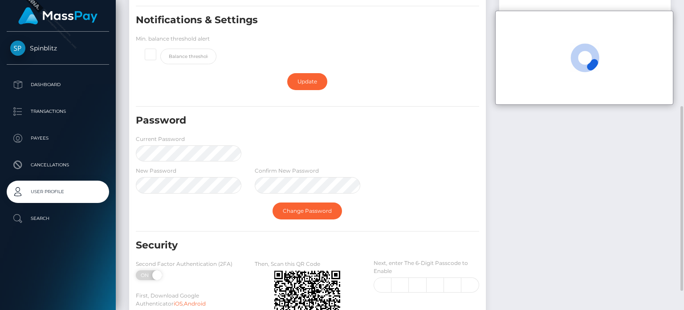
click at [376, 153] on div "Password Current Password" at bounding box center [307, 140] width 357 height 52
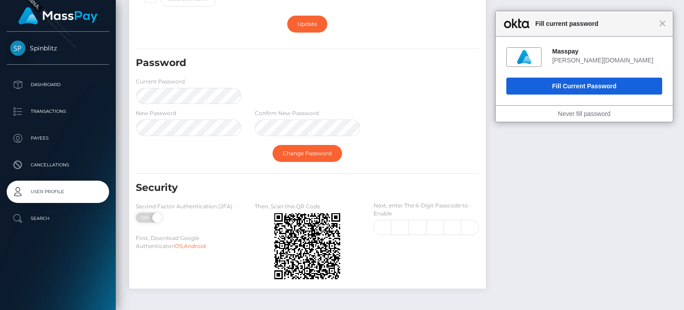
click at [667, 25] on div "Close Fill current password" at bounding box center [584, 23] width 177 height 25
click at [666, 24] on span "Close" at bounding box center [662, 23] width 7 height 7
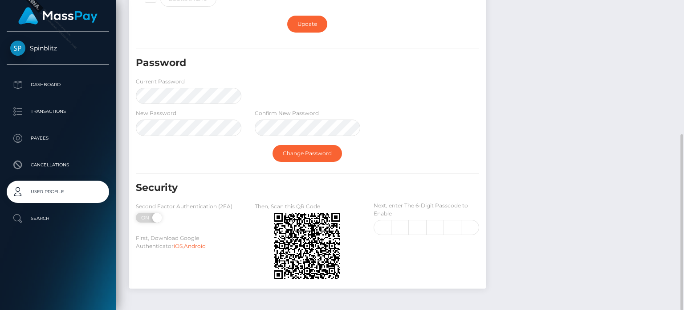
click at [358, 205] on div "Then, Scan this QR Code" at bounding box center [307, 206] width 119 height 11
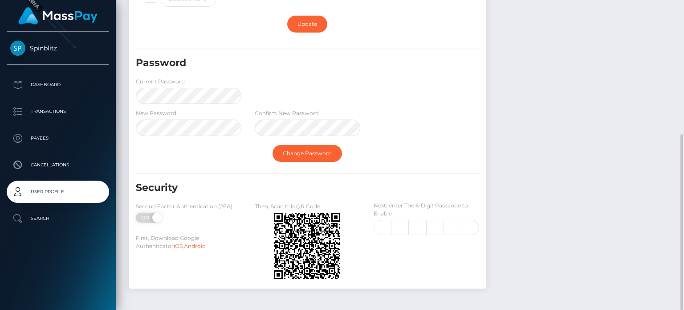
click at [358, 205] on div "Then, Scan this QR Code" at bounding box center [307, 206] width 119 height 11
click at [317, 209] on label "Then, Scan this QR Code" at bounding box center [288, 206] width 66 height 8
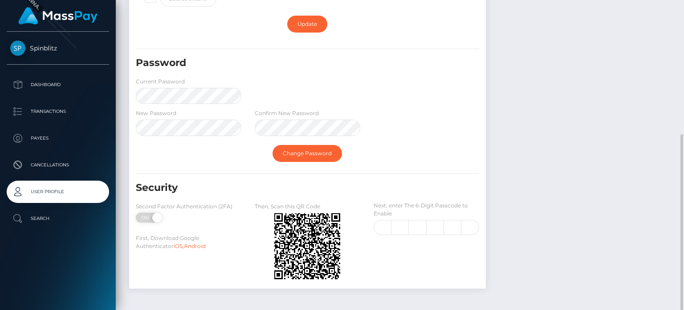
click at [366, 191] on h5 "Security" at bounding box center [280, 188] width 289 height 14
click at [153, 221] on span at bounding box center [156, 218] width 12 height 10
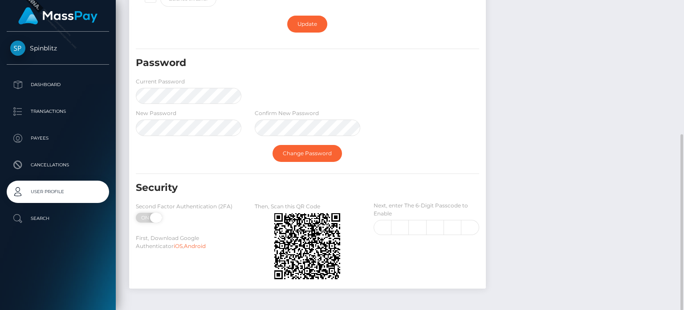
click at [146, 215] on span "ON" at bounding box center [146, 218] width 22 height 10
click at [142, 218] on span at bounding box center [142, 218] width 12 height 10
checkbox input "true"
click at [277, 232] on div "Then, Scan this QR Code" at bounding box center [307, 242] width 119 height 82
click at [295, 216] on div at bounding box center [307, 246] width 119 height 67
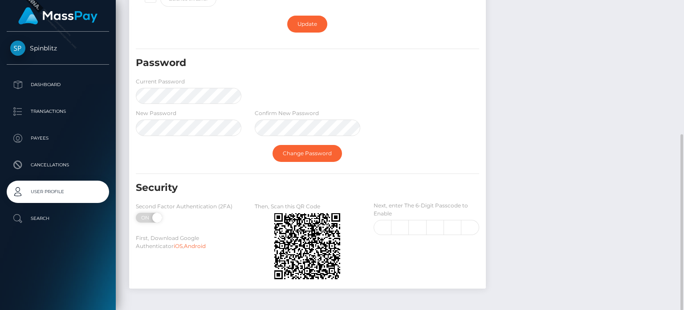
click at [308, 221] on img at bounding box center [307, 246] width 67 height 67
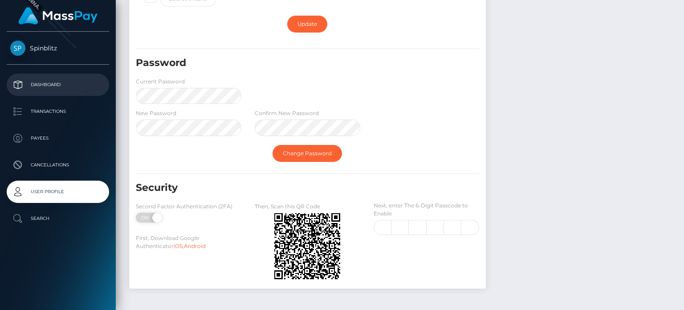
click at [37, 91] on p "Dashboard" at bounding box center [57, 84] width 95 height 13
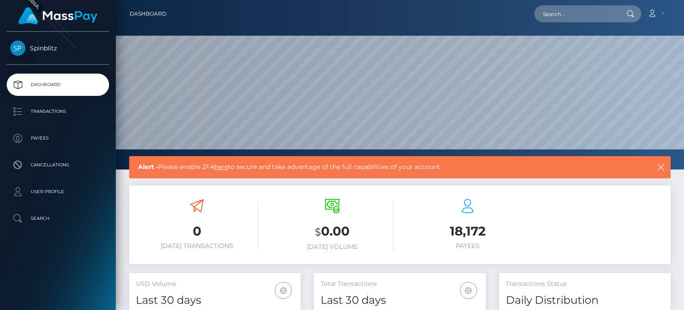
scroll to position [158, 171]
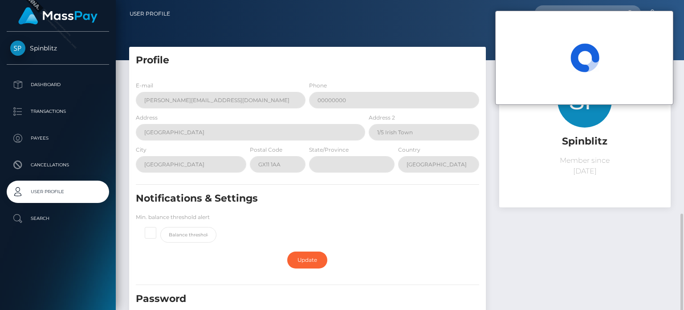
scroll to position [210, 0]
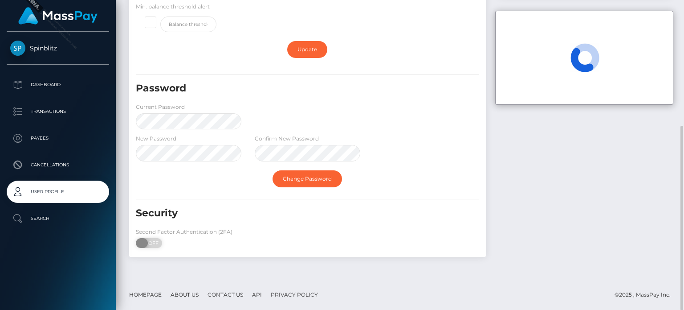
click at [153, 240] on span "OFF" at bounding box center [152, 243] width 22 height 10
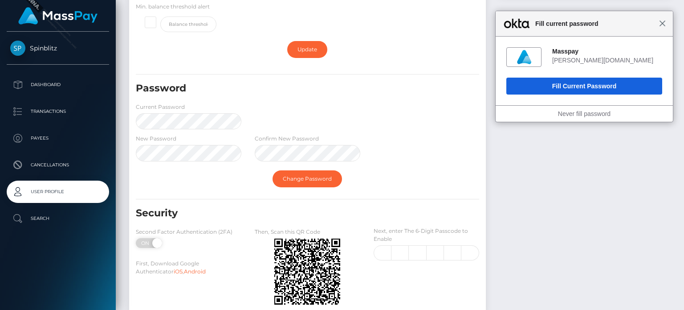
click at [663, 21] on span "Close" at bounding box center [662, 23] width 7 height 7
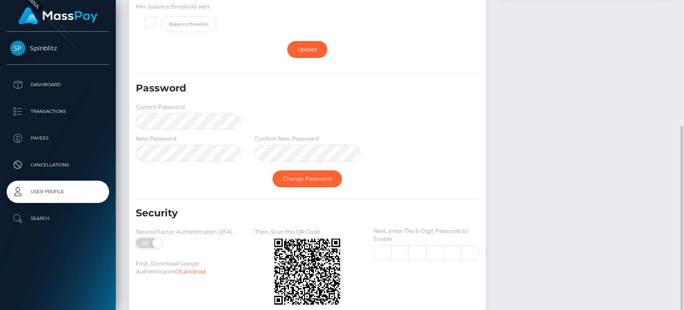
scroll to position [236, 0]
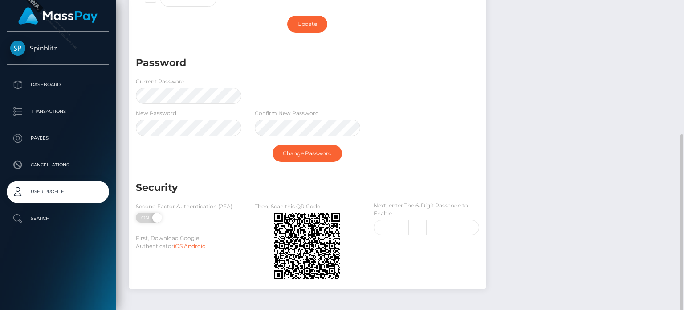
click at [283, 224] on div "Then, Scan this QR Code" at bounding box center [307, 242] width 119 height 82
click at [265, 201] on div "Then, Scan this QR Code" at bounding box center [307, 206] width 119 height 11
click at [266, 209] on label "Then, Scan this QR Code" at bounding box center [288, 206] width 66 height 8
click at [260, 215] on div at bounding box center [307, 246] width 119 height 67
click at [303, 217] on div at bounding box center [307, 246] width 119 height 67
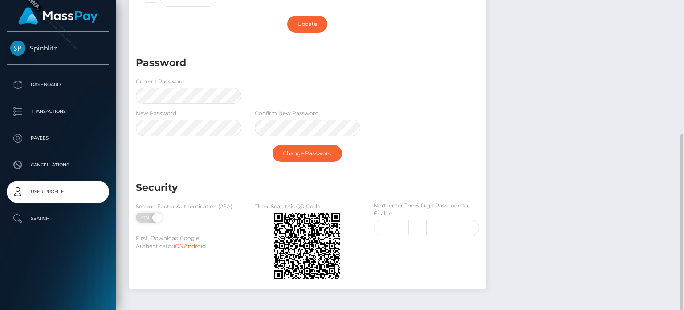
click at [307, 219] on img at bounding box center [307, 246] width 67 height 67
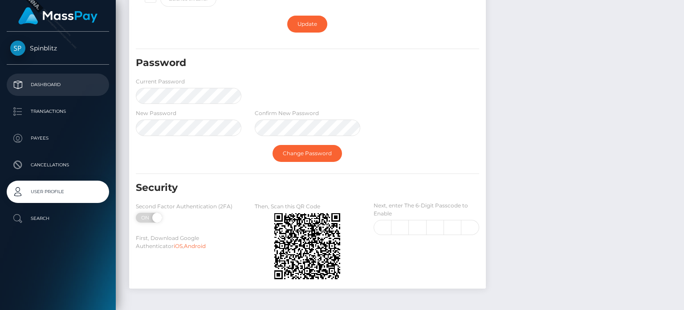
click at [82, 78] on p "Dashboard" at bounding box center [57, 84] width 95 height 13
click at [68, 93] on link "Dashboard" at bounding box center [58, 85] width 102 height 22
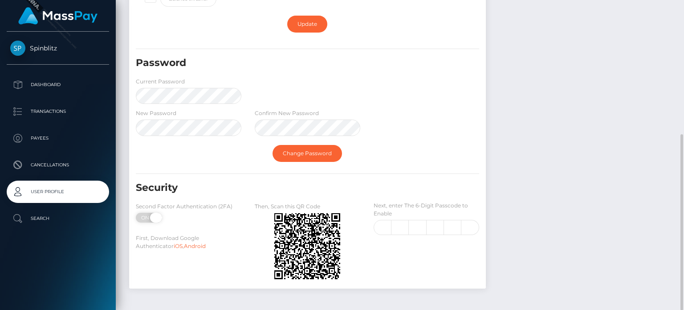
click at [161, 217] on span at bounding box center [156, 218] width 12 height 10
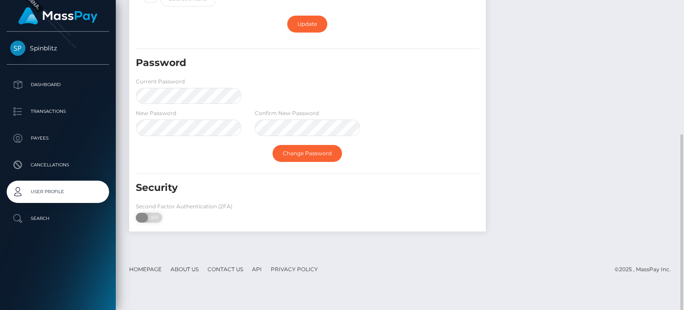
click at [148, 217] on span at bounding box center [142, 218] width 12 height 10
checkbox input "true"
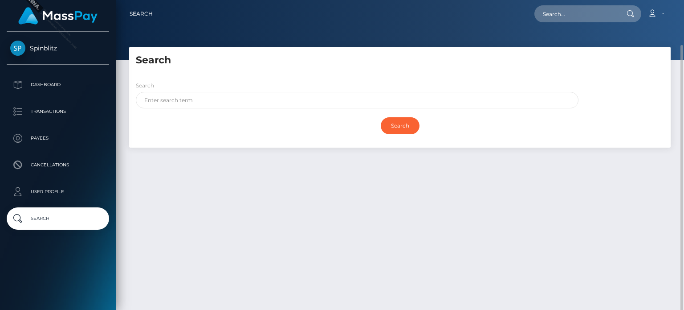
scroll to position [23, 0]
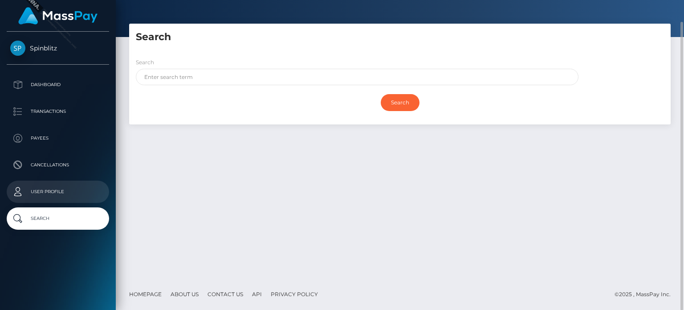
click at [67, 180] on link "User Profile" at bounding box center [58, 191] width 102 height 22
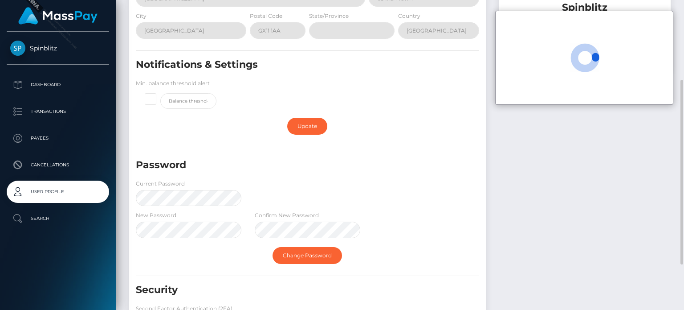
scroll to position [210, 0]
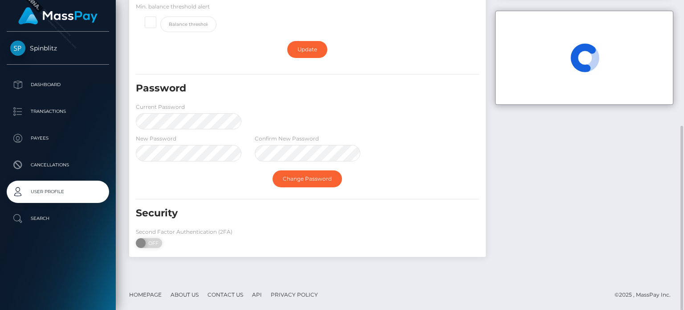
click at [146, 235] on label "Second Factor Authentication (2FA)" at bounding box center [184, 232] width 97 height 8
click at [147, 251] on div "Second Factor Authentication (2FA) ON OFF" at bounding box center [188, 239] width 119 height 25
click at [153, 242] on span "OFF" at bounding box center [152, 243] width 22 height 10
checkbox input "true"
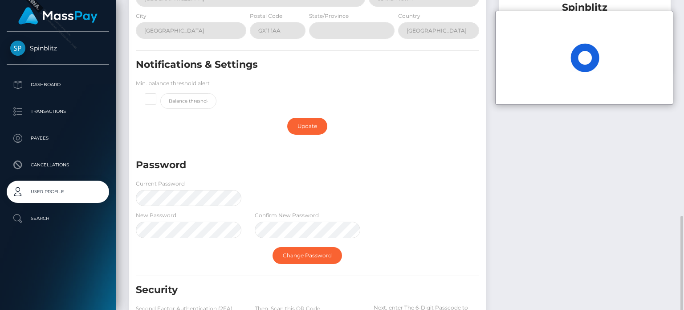
scroll to position [236, 0]
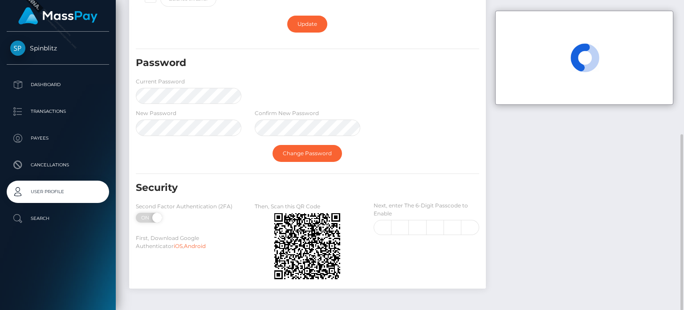
click at [259, 212] on div "Then, Scan this QR Code" at bounding box center [307, 206] width 119 height 11
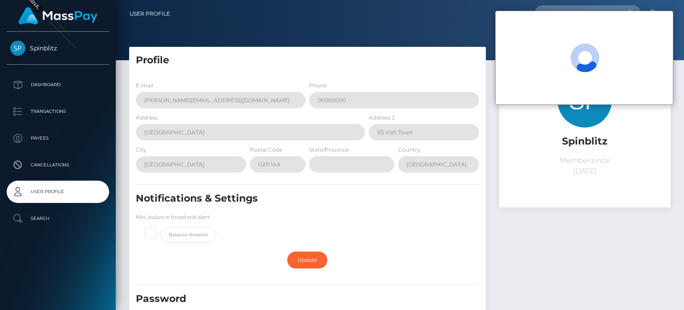
scroll to position [210, 0]
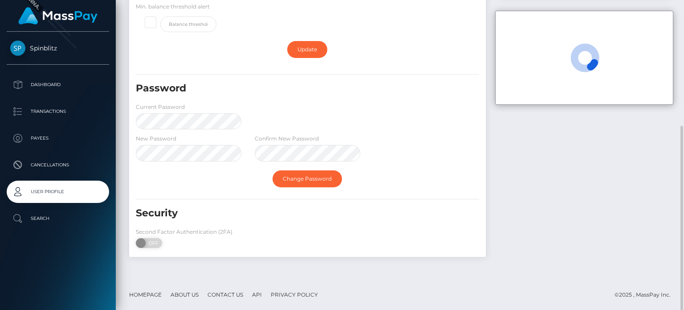
click at [163, 239] on div "Second Factor Authentication (2FA) ON OFF" at bounding box center [188, 239] width 119 height 25
click at [152, 245] on span "OFF" at bounding box center [152, 243] width 22 height 10
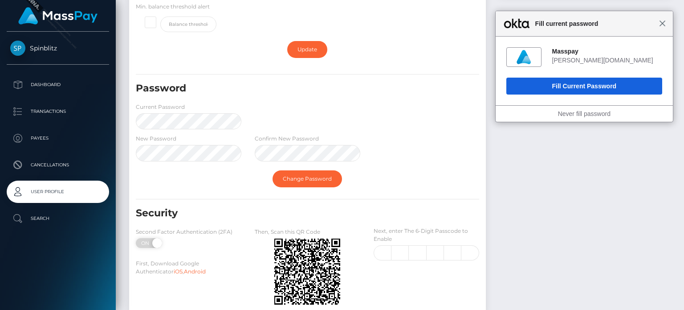
click at [663, 21] on span "Close" at bounding box center [662, 23] width 7 height 7
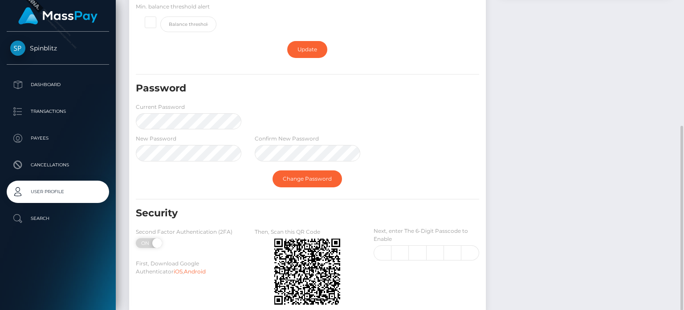
click at [175, 237] on div "Second Factor Authentication (2FA) ON OFF" at bounding box center [188, 239] width 119 height 25
click at [164, 235] on div "Second Factor Authentication (2FA) ON OFF" at bounding box center [188, 239] width 119 height 25
click at [160, 237] on div "Second Factor Authentication (2FA) ON OFF" at bounding box center [188, 239] width 119 height 25
click at [151, 243] on div "ON OFF" at bounding box center [157, 243] width 45 height 10
click at [157, 244] on span at bounding box center [156, 243] width 12 height 10
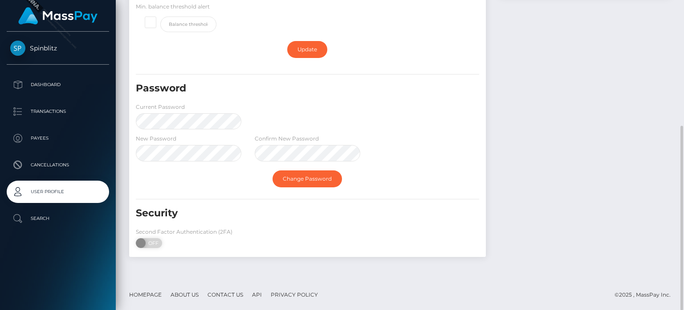
scroll to position [166, 0]
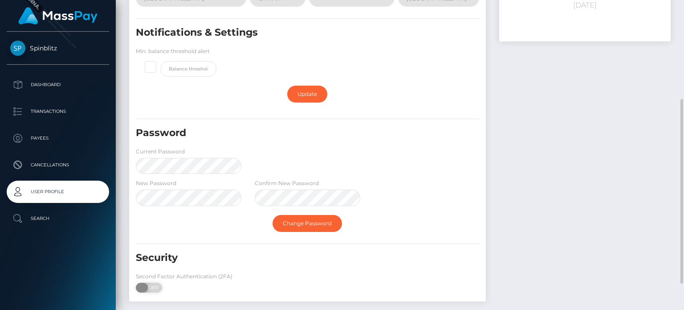
click at [141, 291] on span at bounding box center [142, 287] width 12 height 10
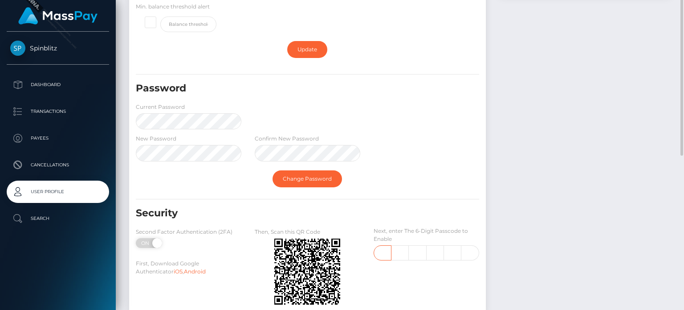
scroll to position [236, 0]
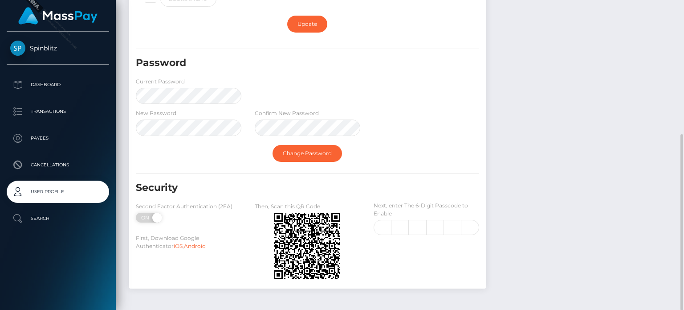
click at [372, 224] on div "Next, enter The 6-Digit Passcode to Enable" at bounding box center [426, 242] width 119 height 82
click at [395, 227] on input "text" at bounding box center [400, 227] width 17 height 15
click at [389, 227] on input "text" at bounding box center [383, 227] width 18 height 15
click at [275, 226] on div "Then, Scan this QR Code" at bounding box center [307, 242] width 119 height 82
click at [276, 226] on div "Then, Scan this QR Code" at bounding box center [307, 242] width 119 height 82
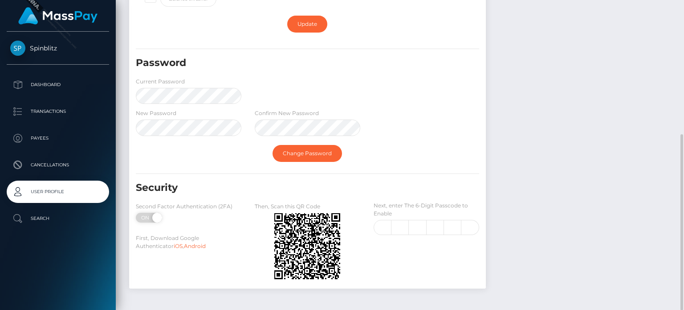
click at [300, 209] on label "Then, Scan this QR Code" at bounding box center [288, 206] width 66 height 8
click at [298, 228] on div "Then, Scan this QR Code" at bounding box center [307, 242] width 119 height 82
click at [306, 220] on img at bounding box center [307, 246] width 67 height 67
click at [158, 217] on span at bounding box center [156, 218] width 12 height 10
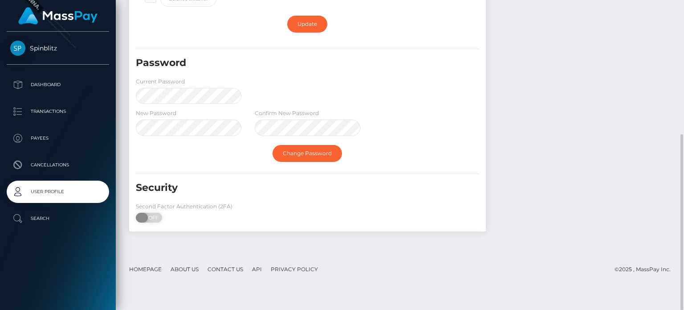
click at [158, 217] on span "OFF" at bounding box center [152, 218] width 22 height 10
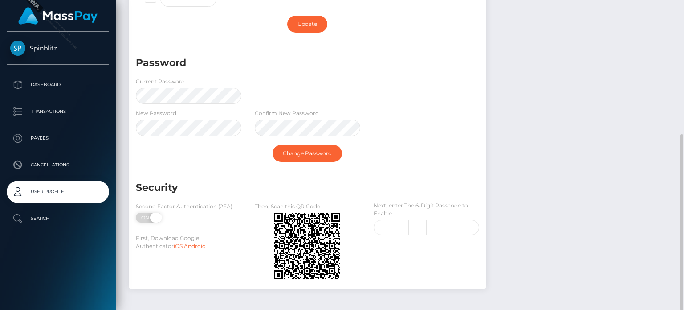
click at [151, 218] on div "ON OFF" at bounding box center [157, 218] width 45 height 10
click at [151, 218] on span at bounding box center [156, 218] width 12 height 10
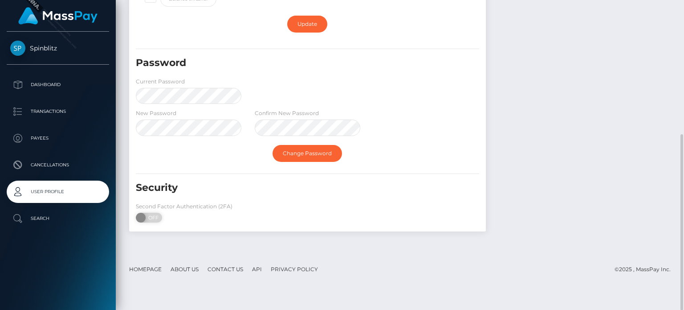
click at [160, 214] on span "OFF" at bounding box center [152, 218] width 22 height 10
checkbox input "true"
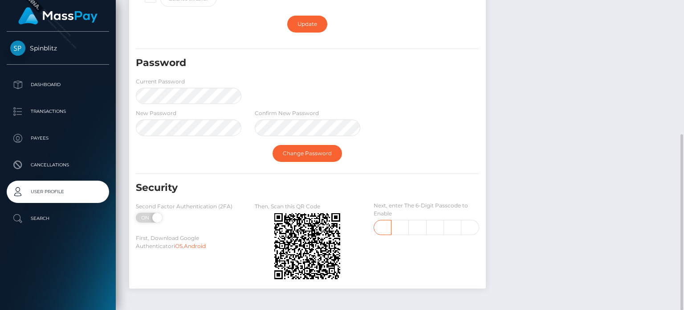
click at [380, 233] on input "text" at bounding box center [383, 227] width 18 height 15
type input "4"
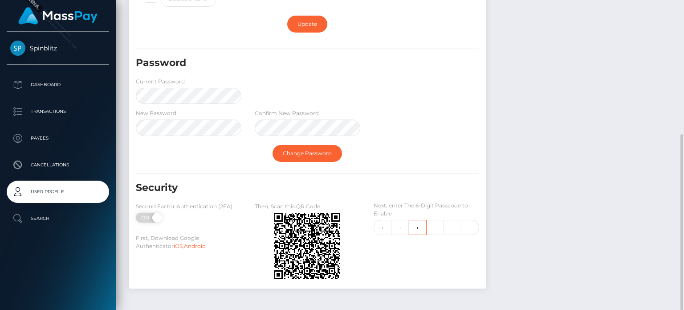
type input "9"
type input "3"
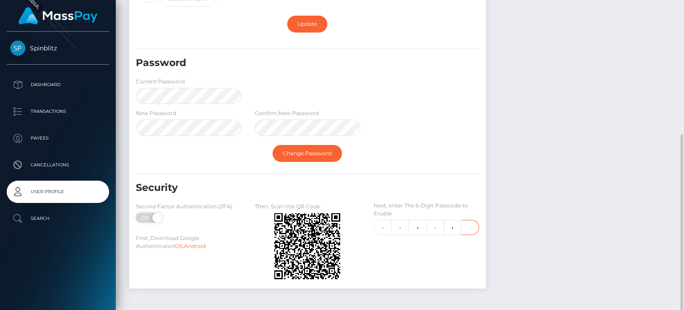
scroll to position [0, 0]
type input "8"
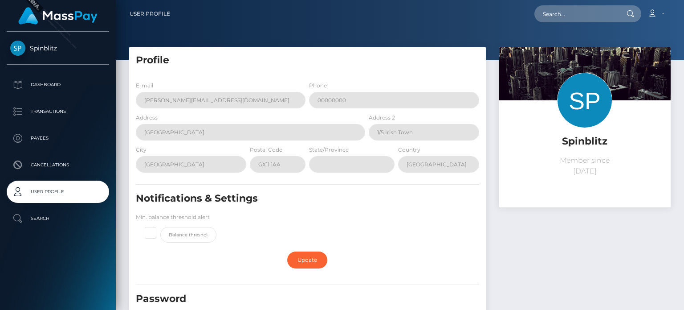
click at [53, 48] on span "Spinblitz" at bounding box center [58, 48] width 102 height 8
click at [29, 87] on p "Dashboard" at bounding box center [57, 84] width 95 height 13
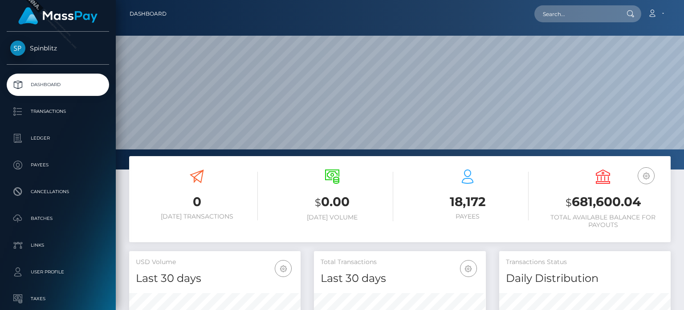
scroll to position [158, 171]
click at [661, 18] on link "Account" at bounding box center [656, 13] width 26 height 19
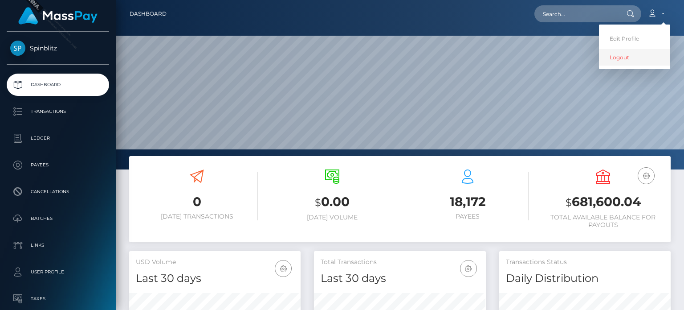
click at [626, 57] on link "Logout" at bounding box center [634, 57] width 71 height 16
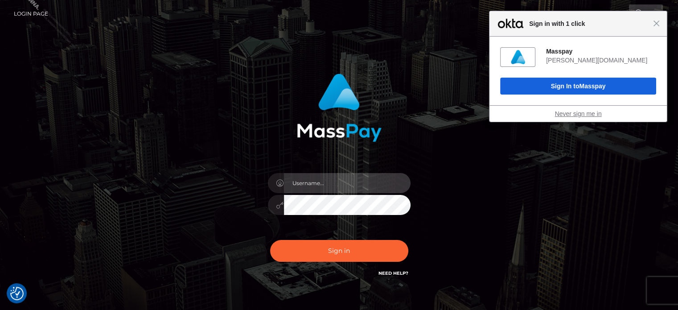
type input "[PERSON_NAME].SF"
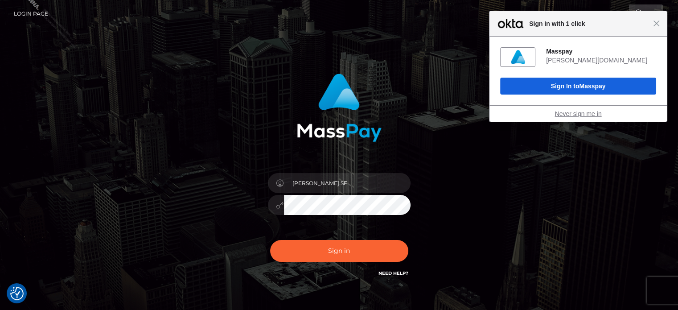
click at [587, 115] on link "Never sign me in" at bounding box center [577, 113] width 47 height 7
